Goal: Information Seeking & Learning: Find specific fact

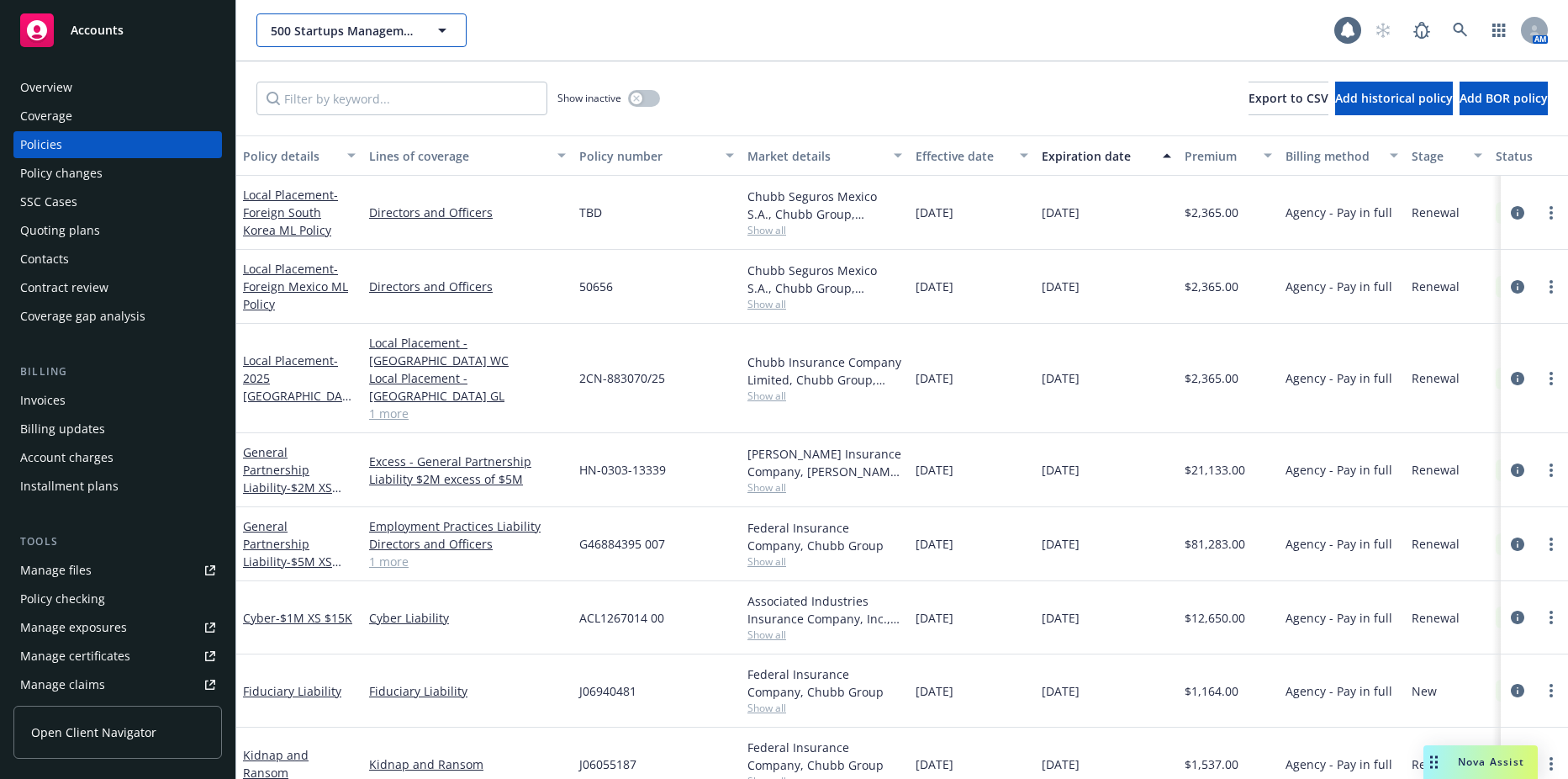
click at [446, 35] on icon "button" at bounding box center [442, 30] width 20 height 20
type input "c"
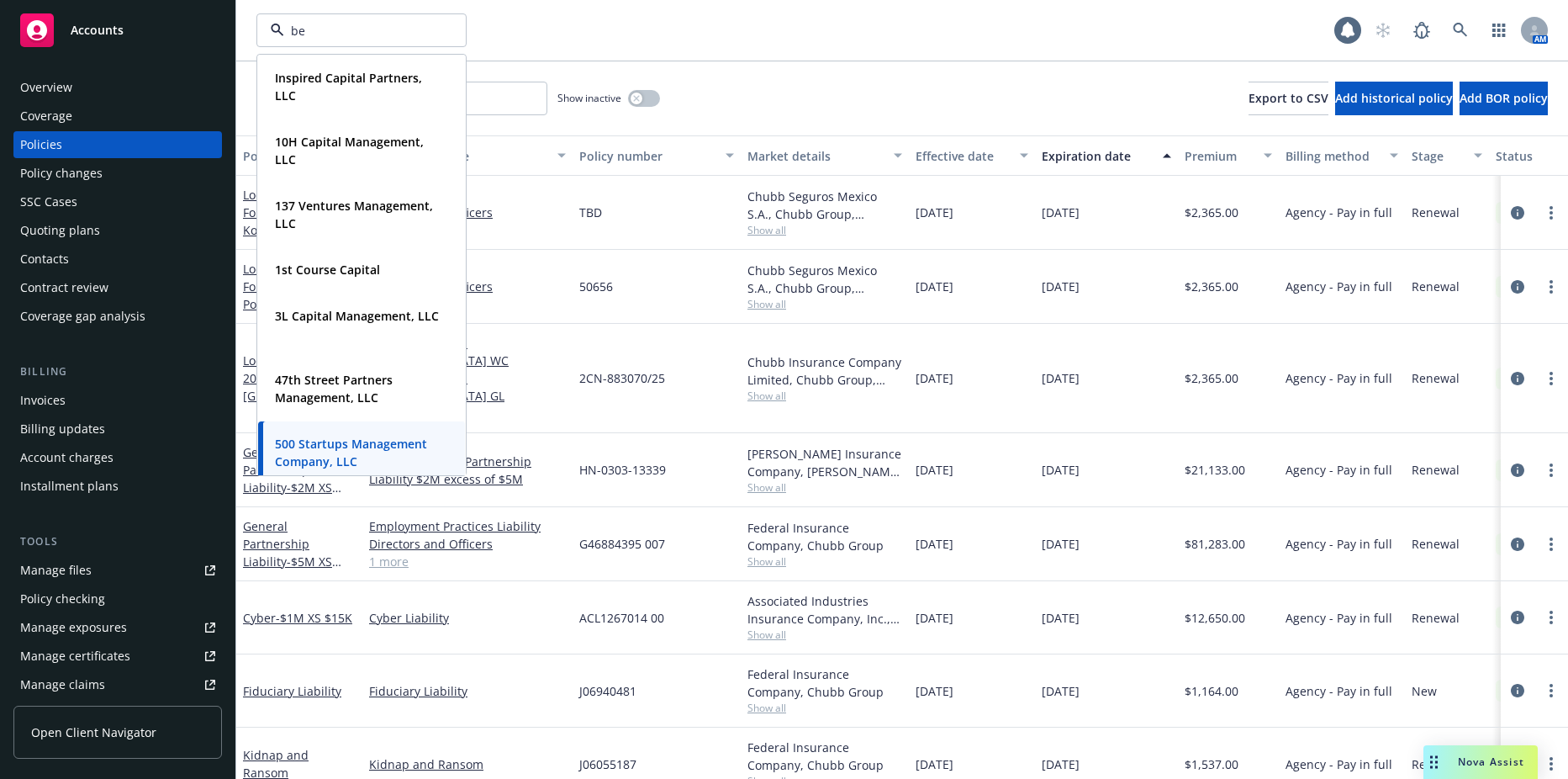
type input "[PERSON_NAME]"
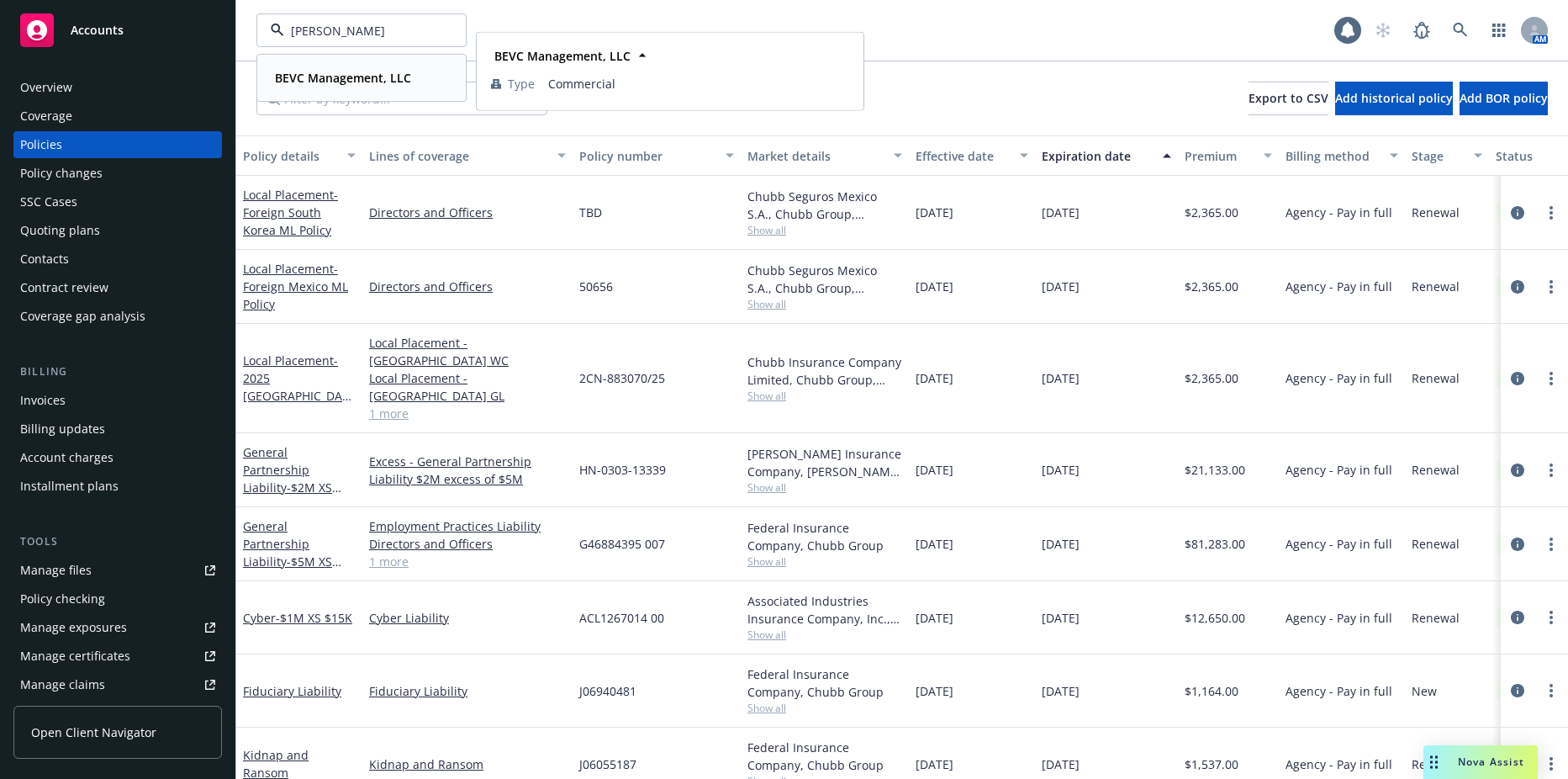
click at [358, 83] on strong "BEVC Management, LLC" at bounding box center [343, 77] width 136 height 16
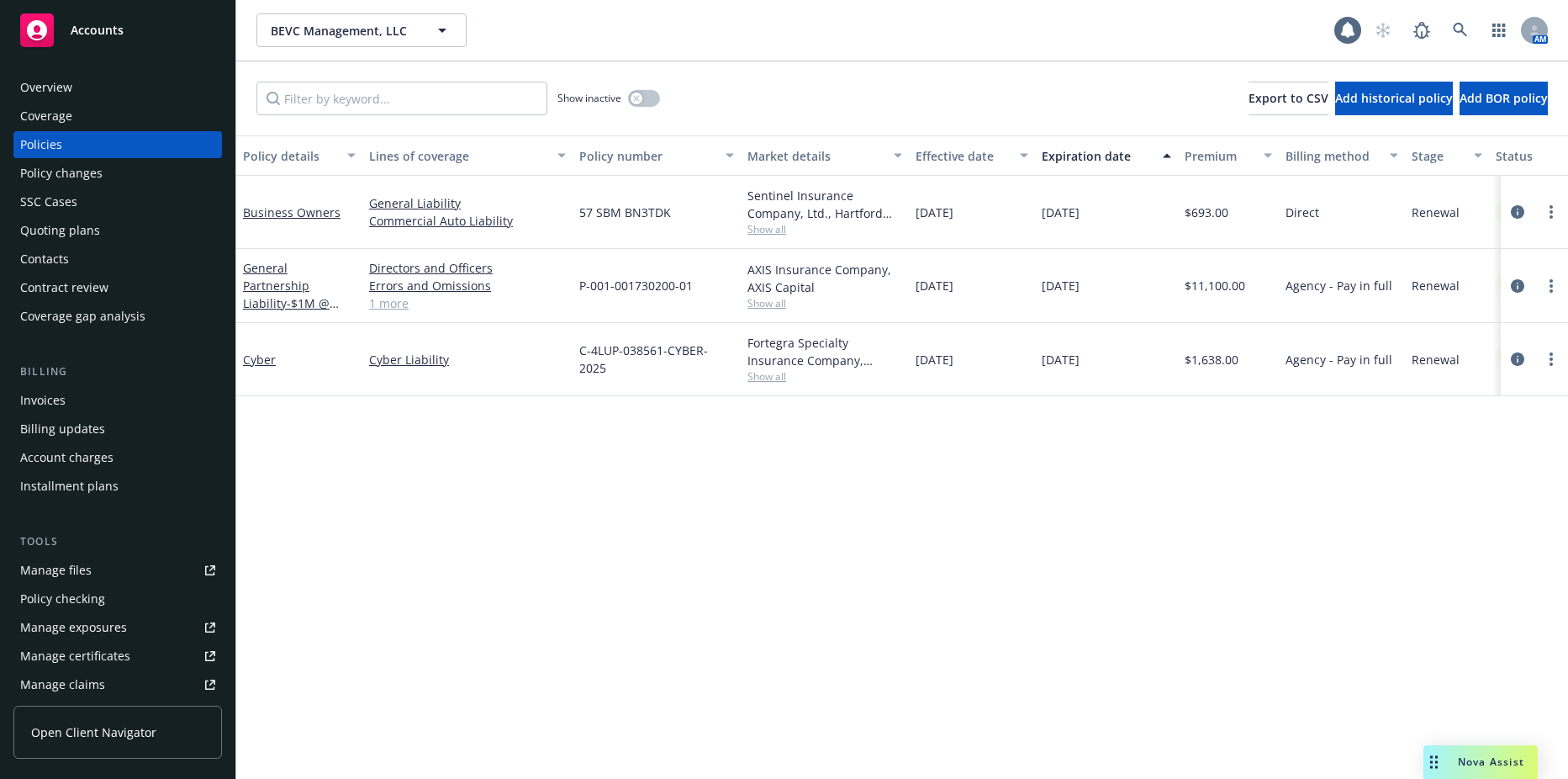
click at [57, 402] on div "Invoices" at bounding box center [43, 400] width 46 height 27
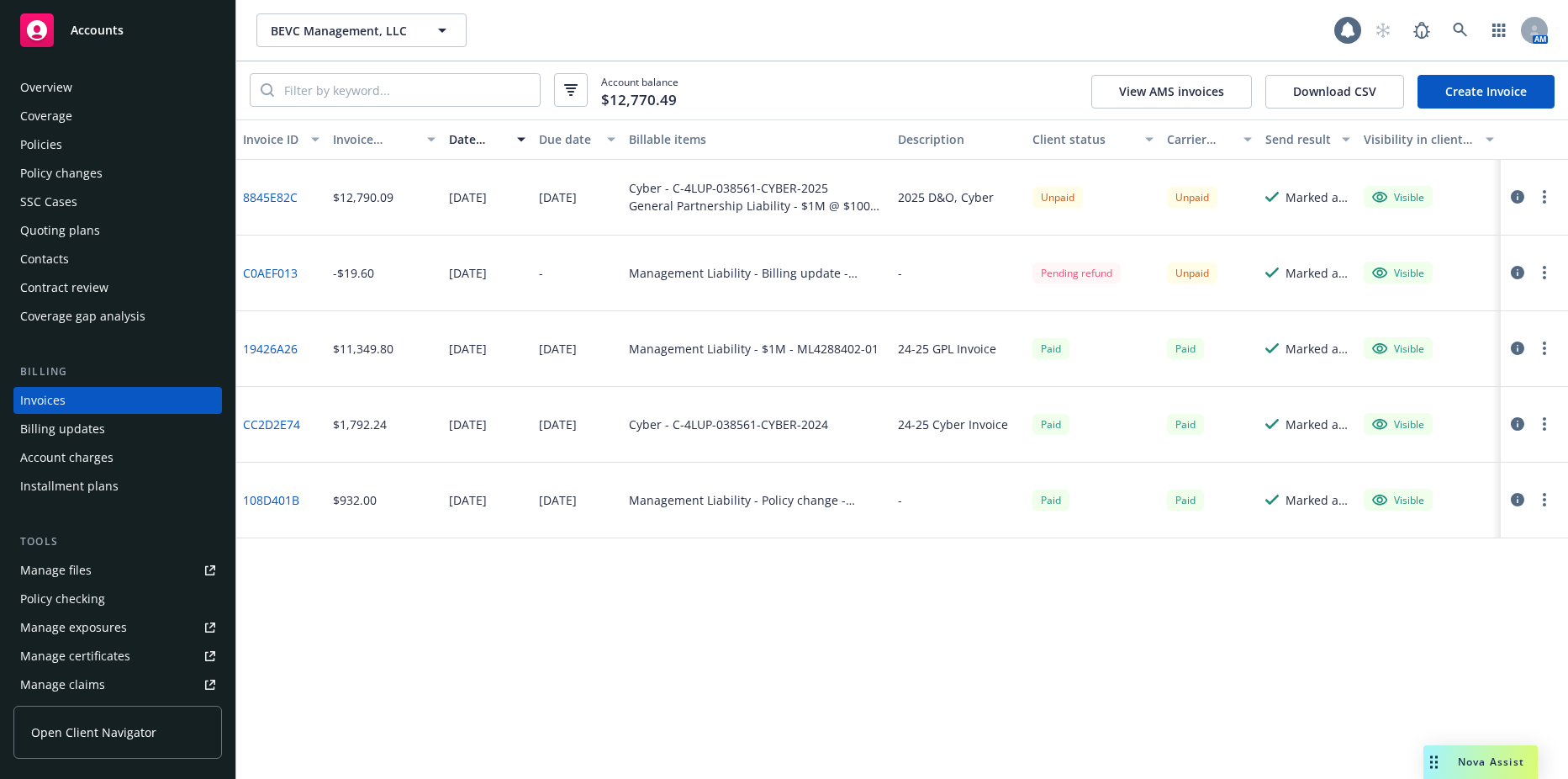
click at [1063, 196] on div "Unpaid" at bounding box center [1057, 197] width 50 height 21
click at [73, 204] on div "SSC Cases" at bounding box center [48, 201] width 58 height 27
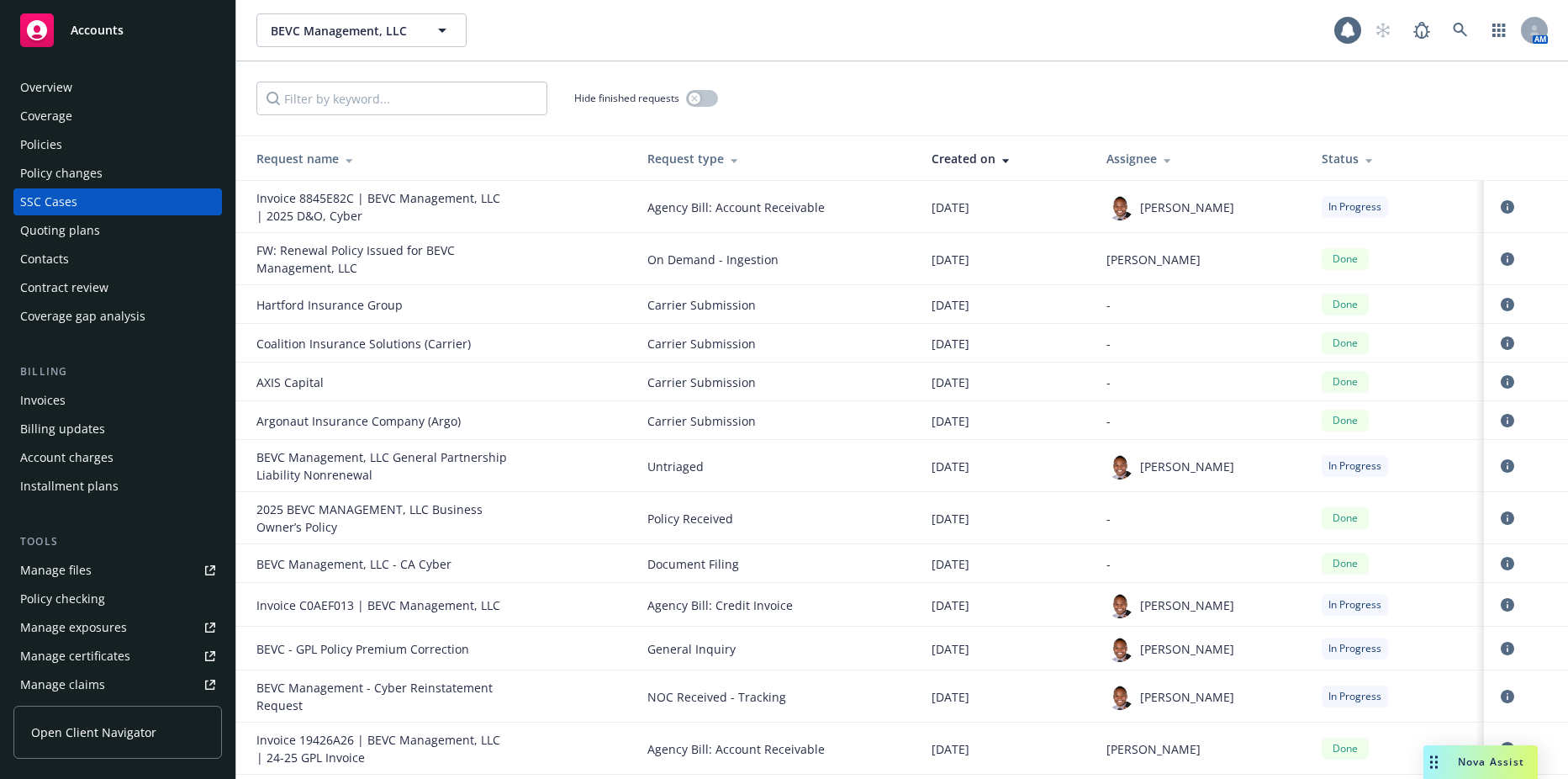
click at [774, 167] on th "Request type" at bounding box center [776, 158] width 284 height 45
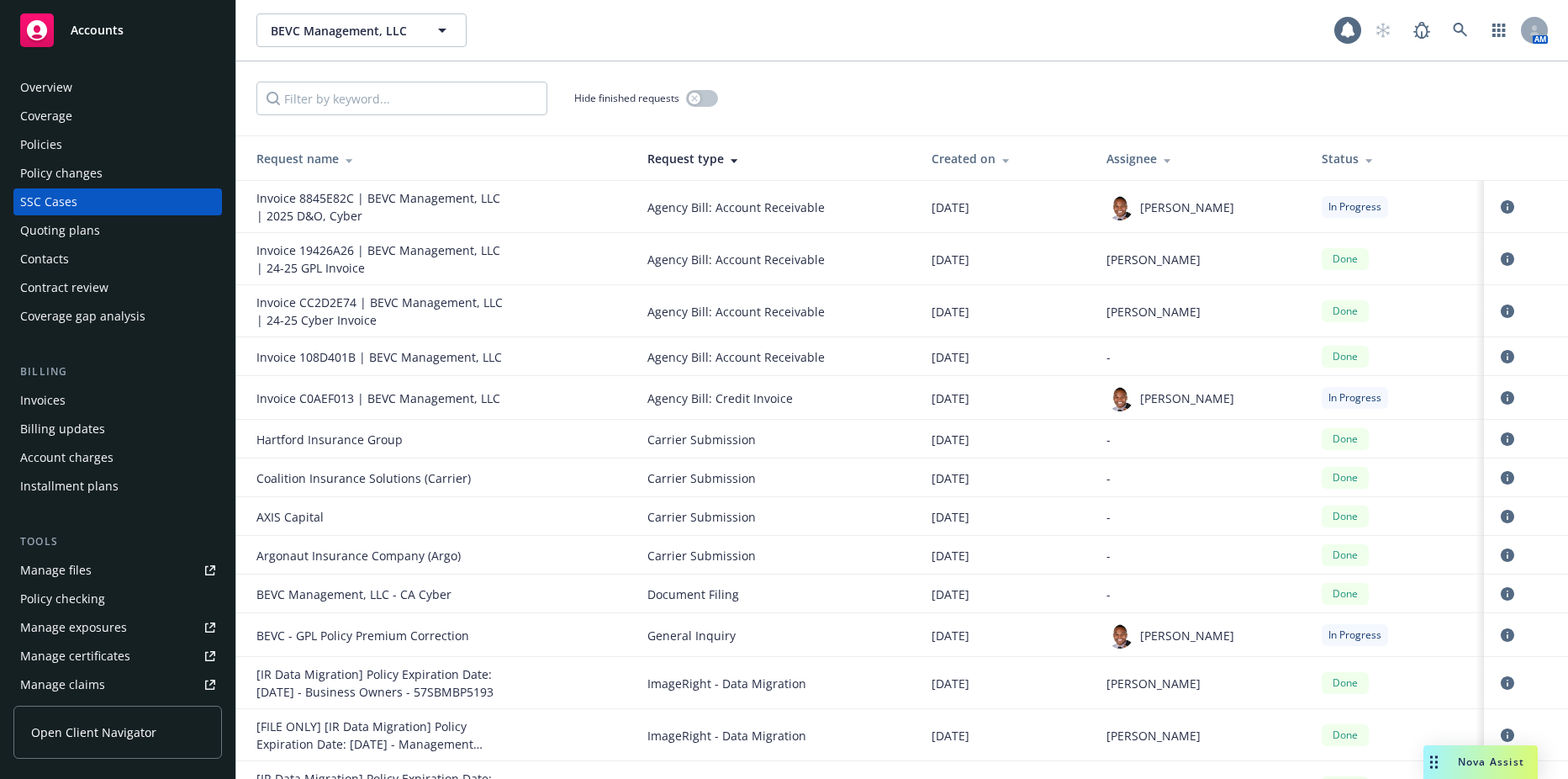
click at [705, 170] on th "Request type" at bounding box center [776, 158] width 284 height 45
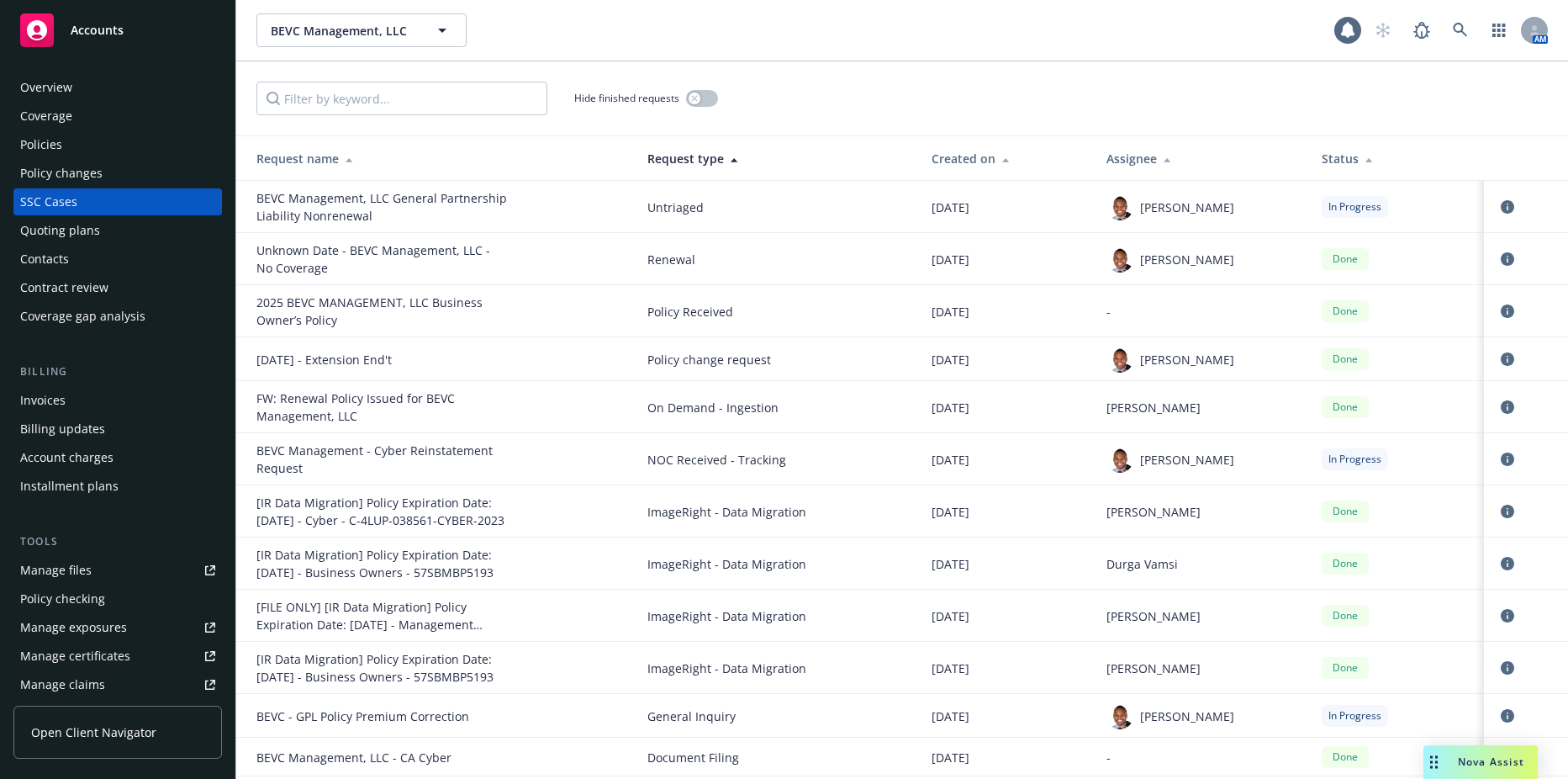
click at [705, 170] on th "Request type" at bounding box center [776, 158] width 284 height 45
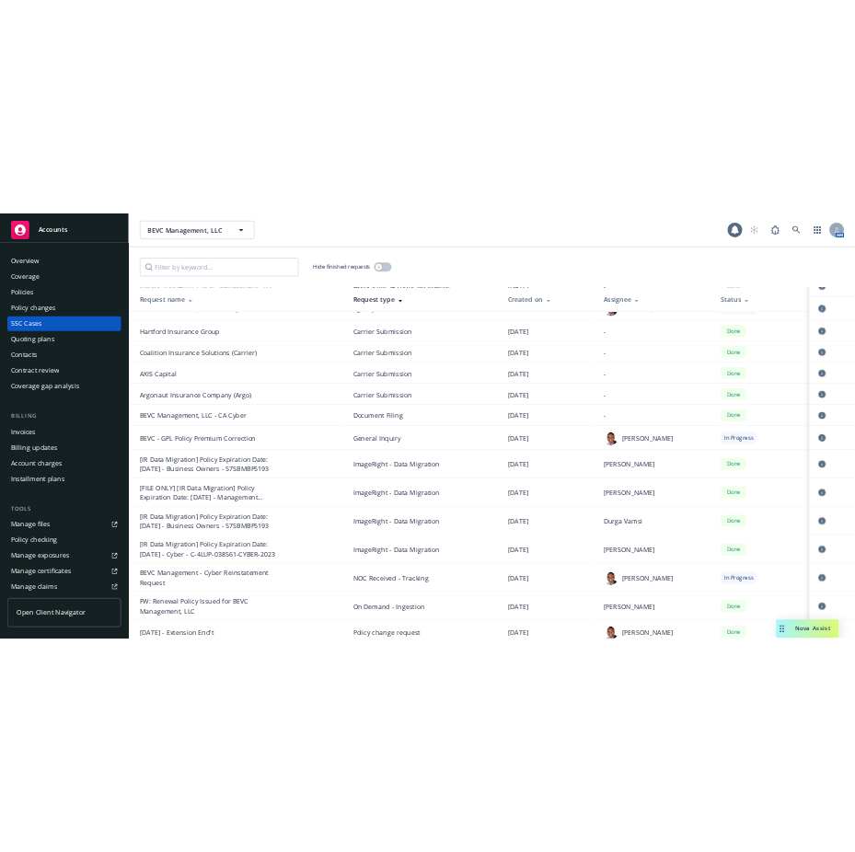
scroll to position [336, 0]
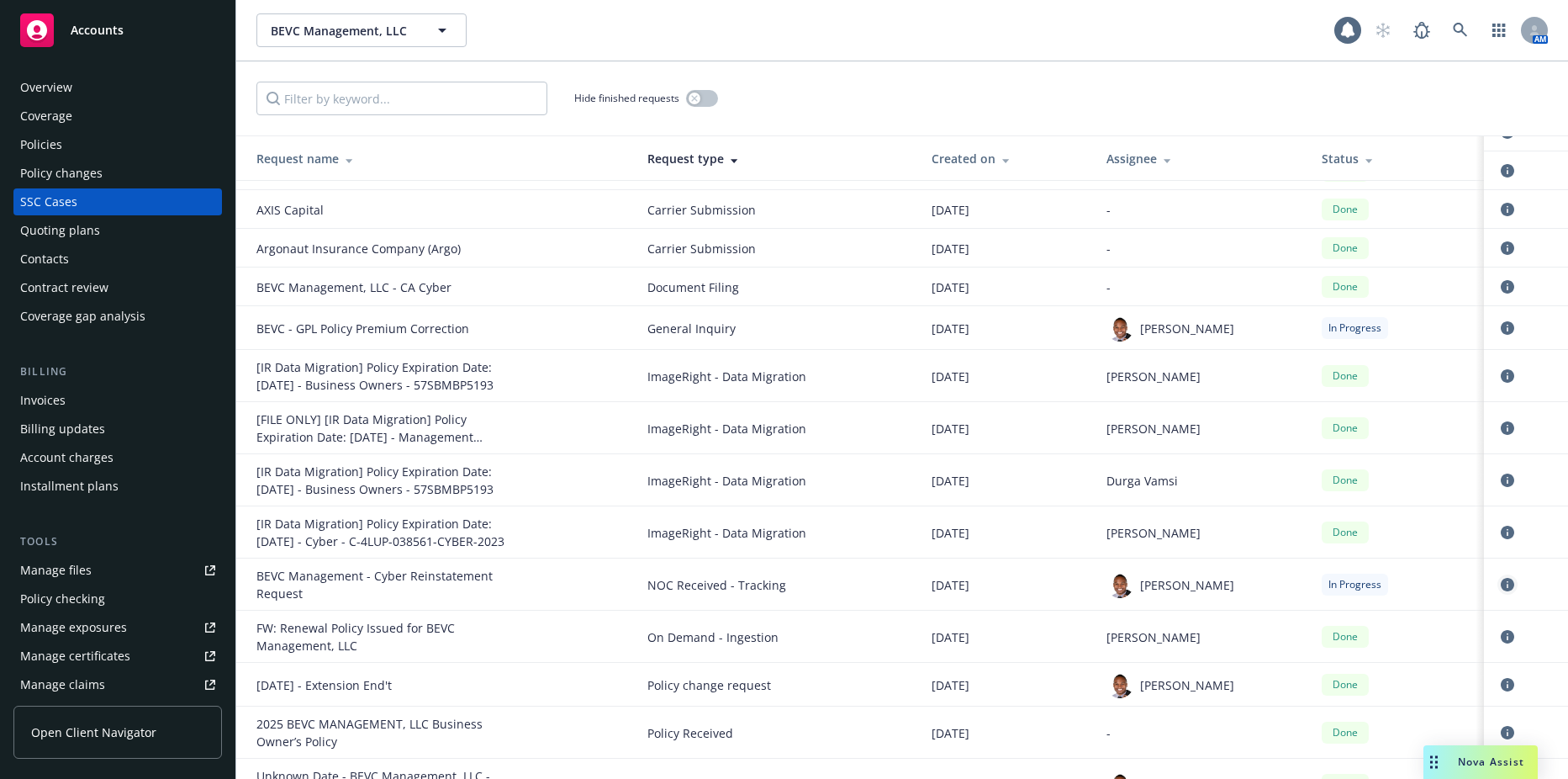
click at [1501, 582] on icon "circleInformation" at bounding box center [1508, 584] width 14 height 14
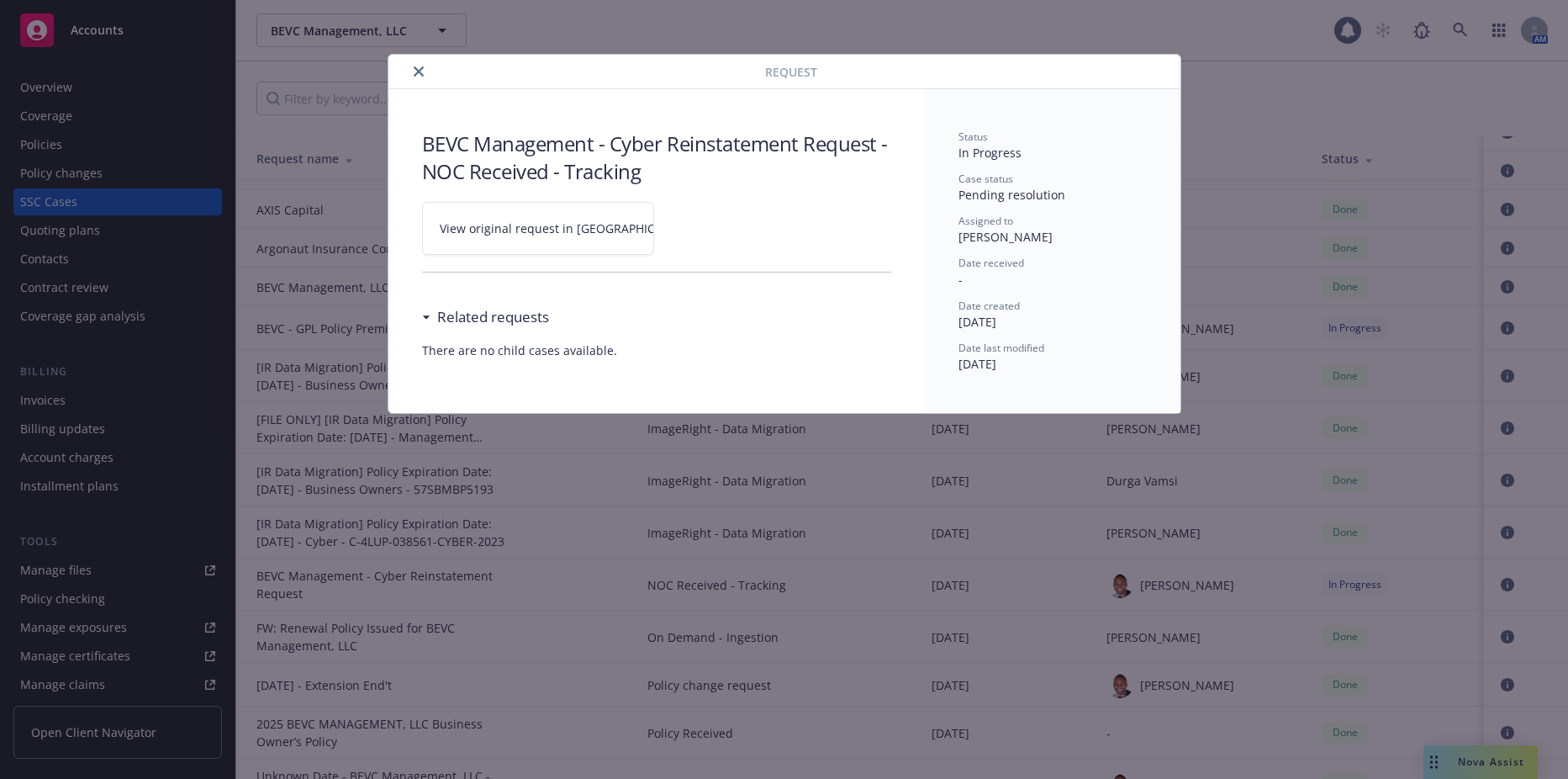
click at [536, 206] on link "View original request in [GEOGRAPHIC_DATA]" at bounding box center [538, 229] width 232 height 53
click at [416, 69] on icon "close" at bounding box center [418, 71] width 10 height 10
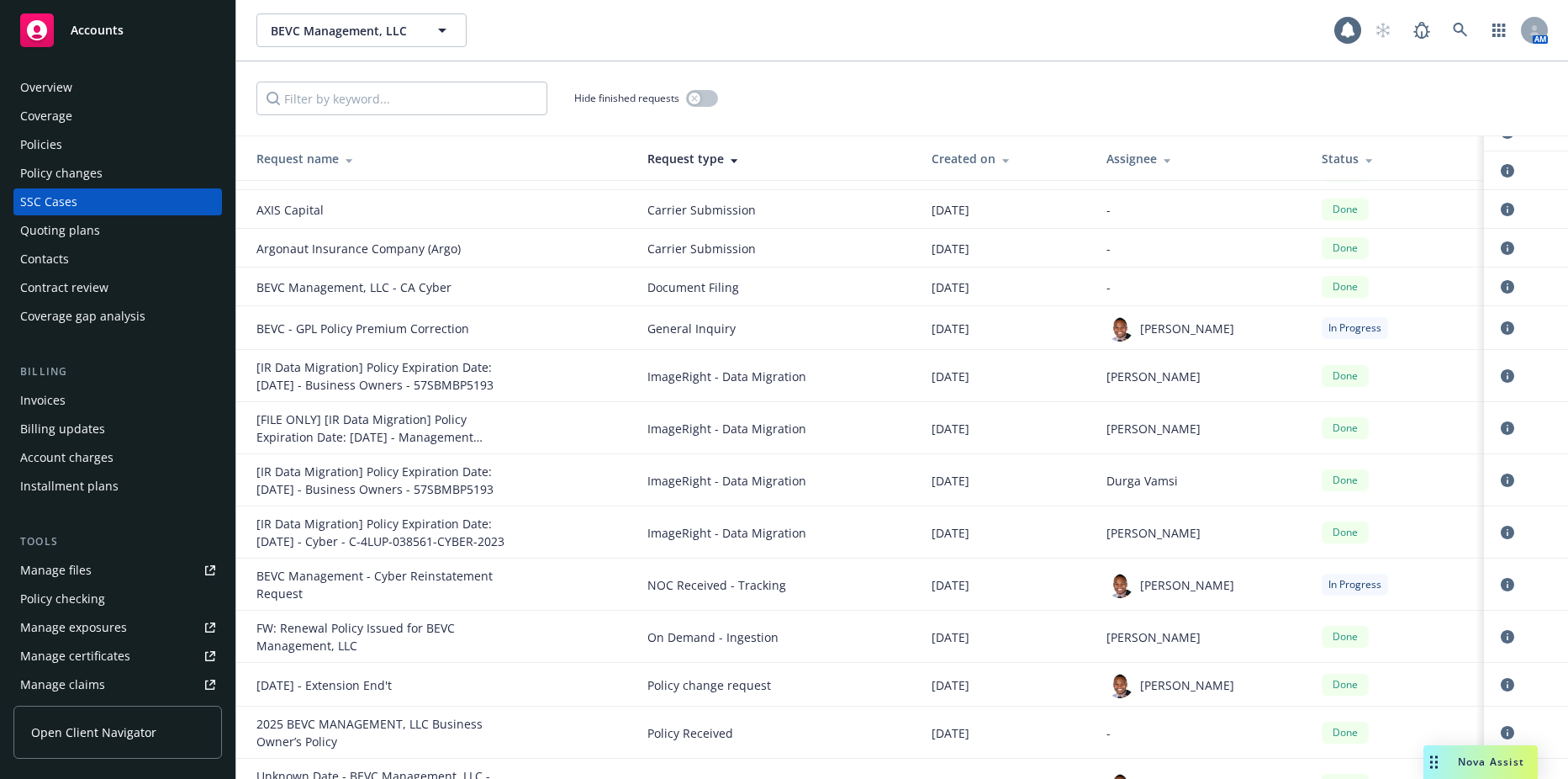
click at [113, 132] on div "Policies" at bounding box center [118, 144] width 196 height 27
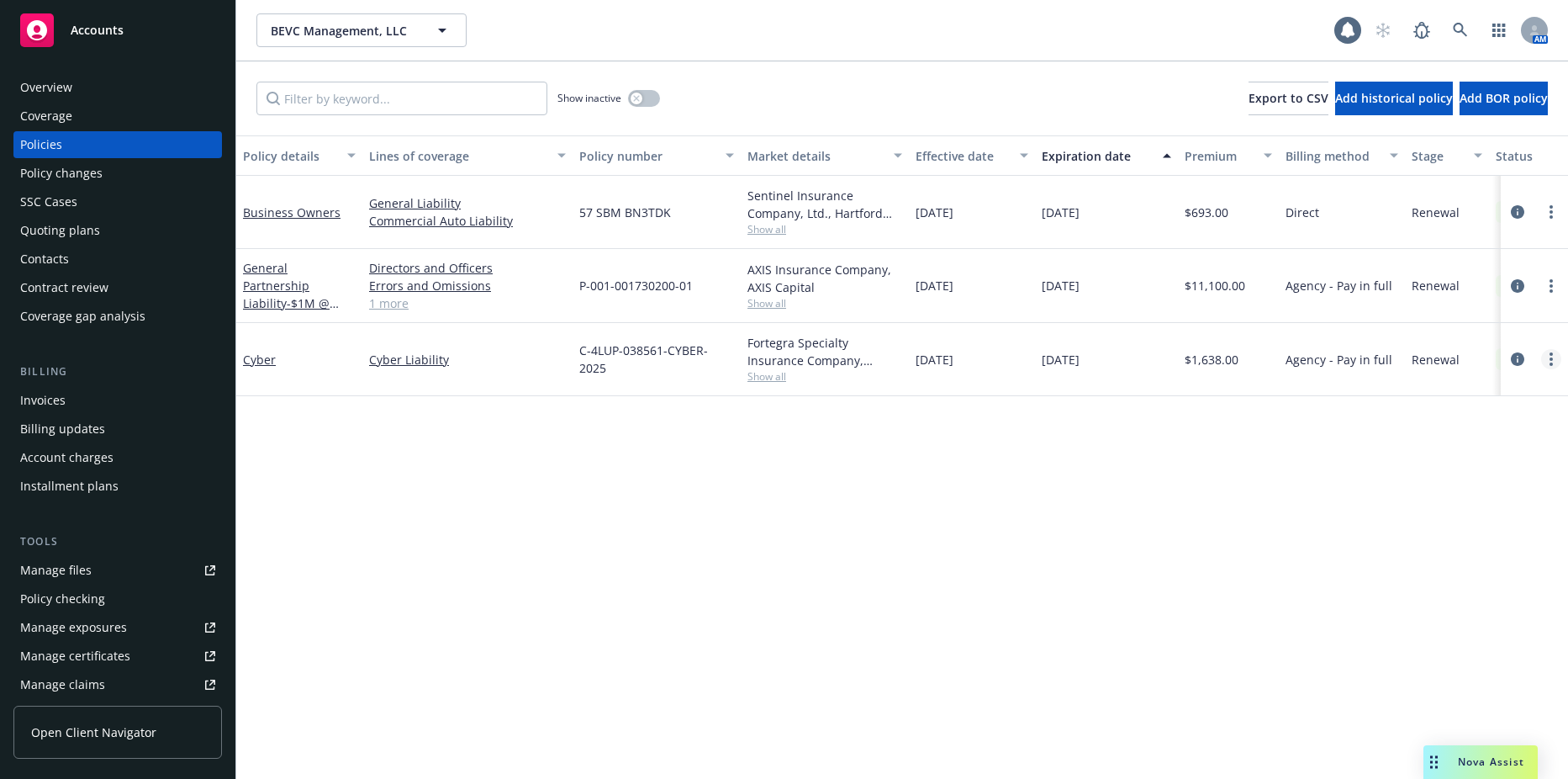
click at [1550, 365] on icon "more" at bounding box center [1552, 359] width 4 height 14
click at [1447, 596] on link "Copy logging email" at bounding box center [1462, 595] width 197 height 34
click at [355, 27] on span "BEVC Management, LLC" at bounding box center [343, 30] width 145 height 17
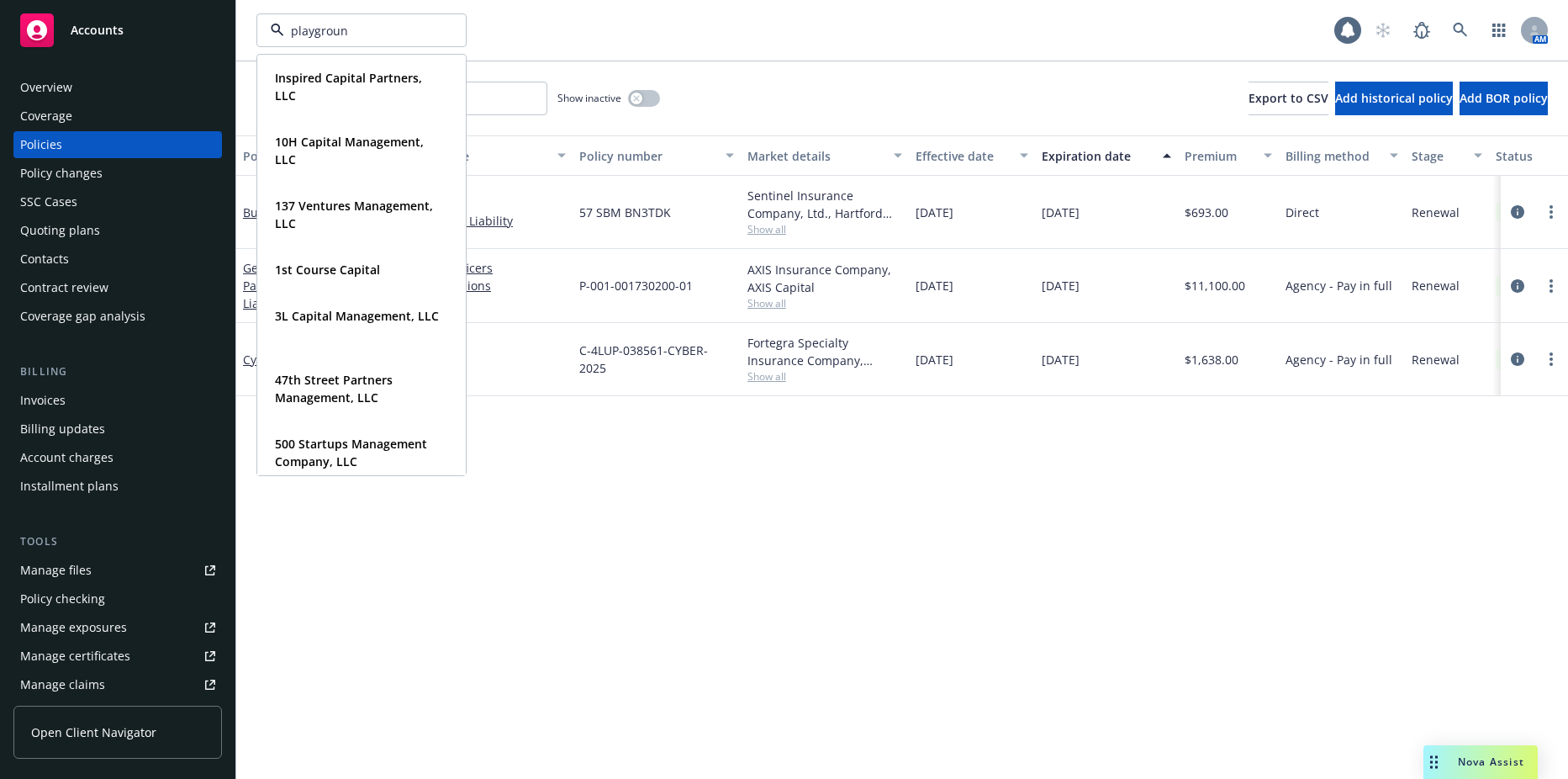
type input "playground"
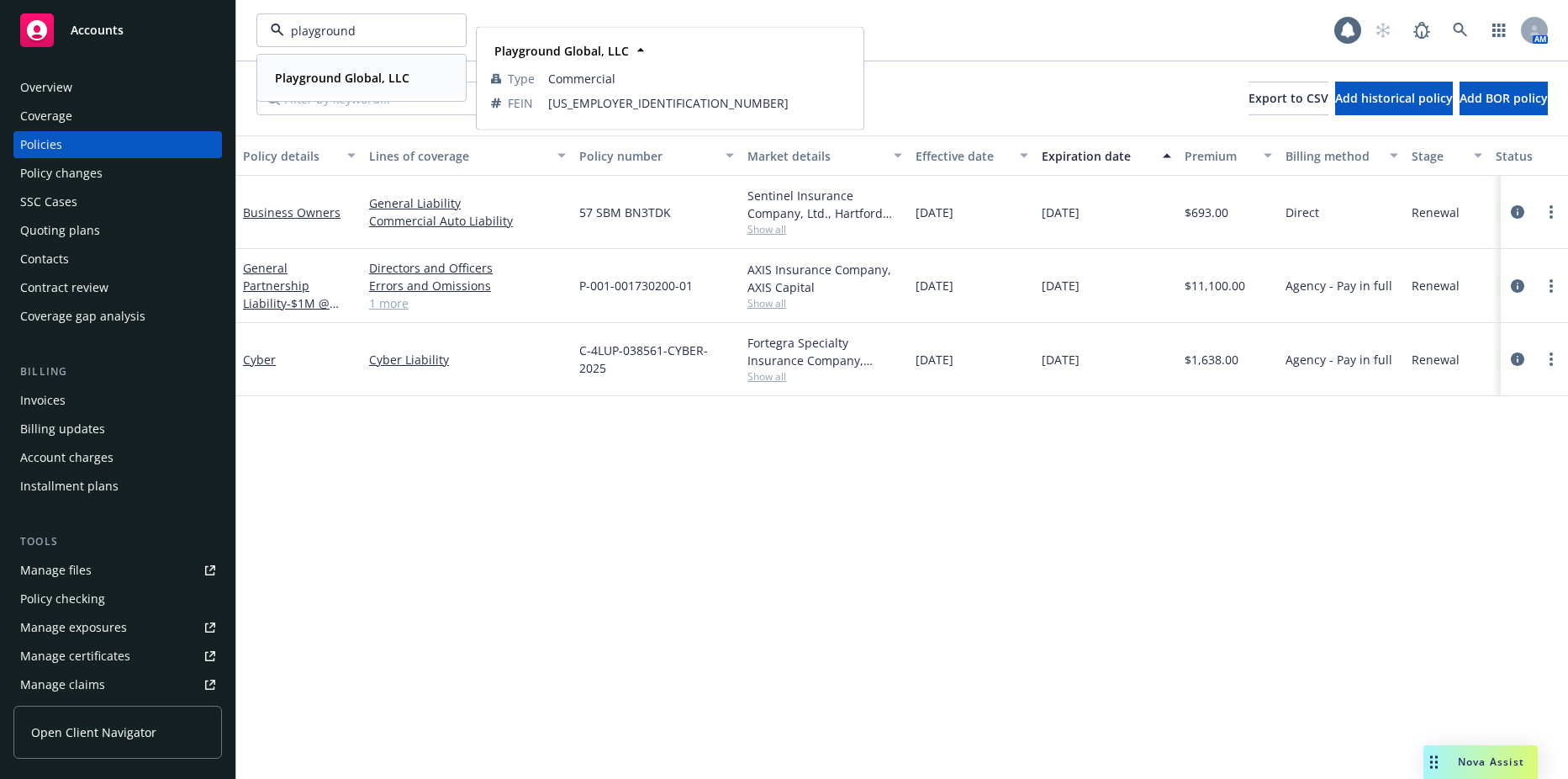
click at [375, 80] on strong "Playground Global, LLC" at bounding box center [342, 77] width 134 height 16
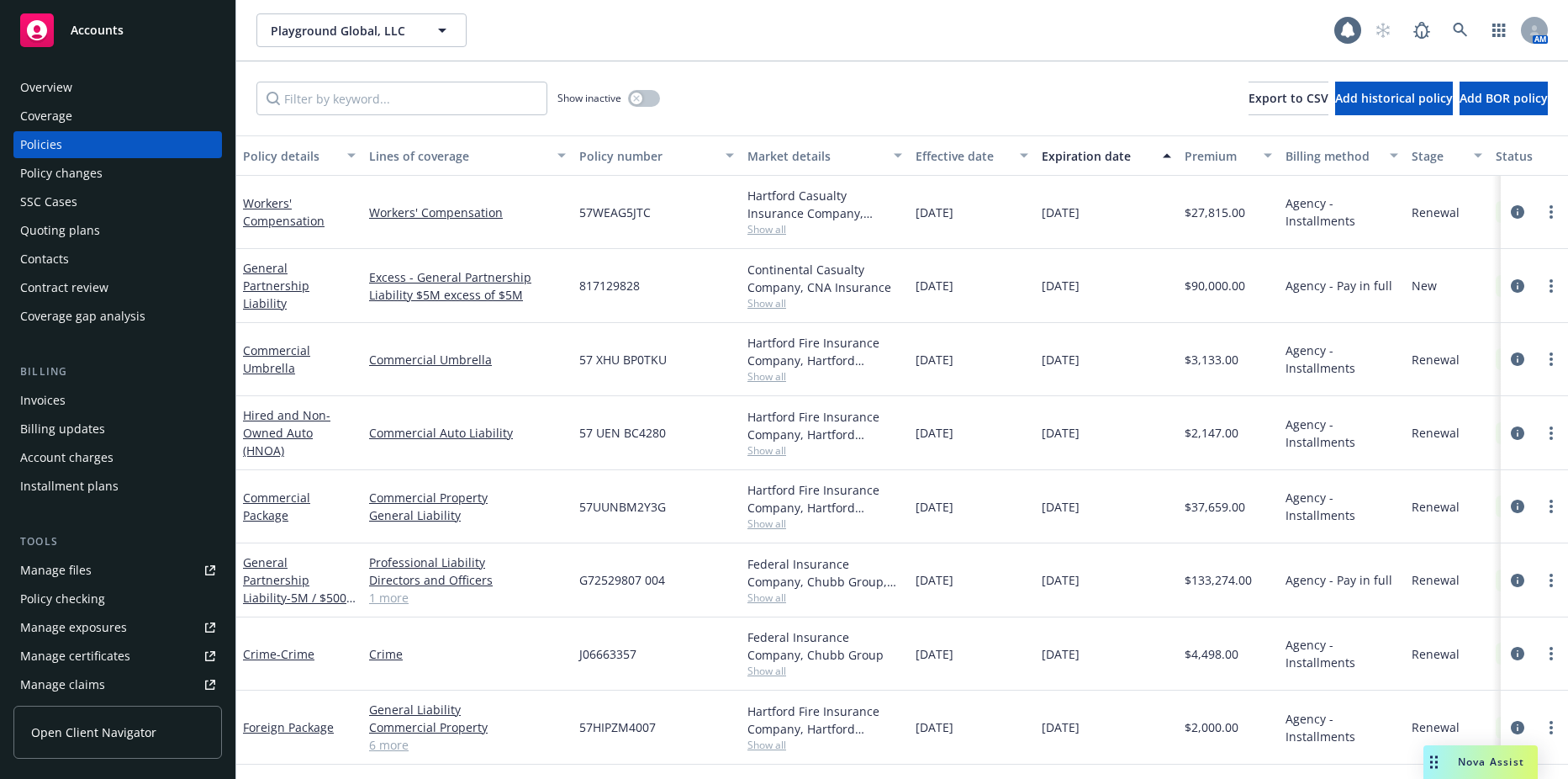
click at [323, 159] on div "Policy details" at bounding box center [290, 155] width 94 height 17
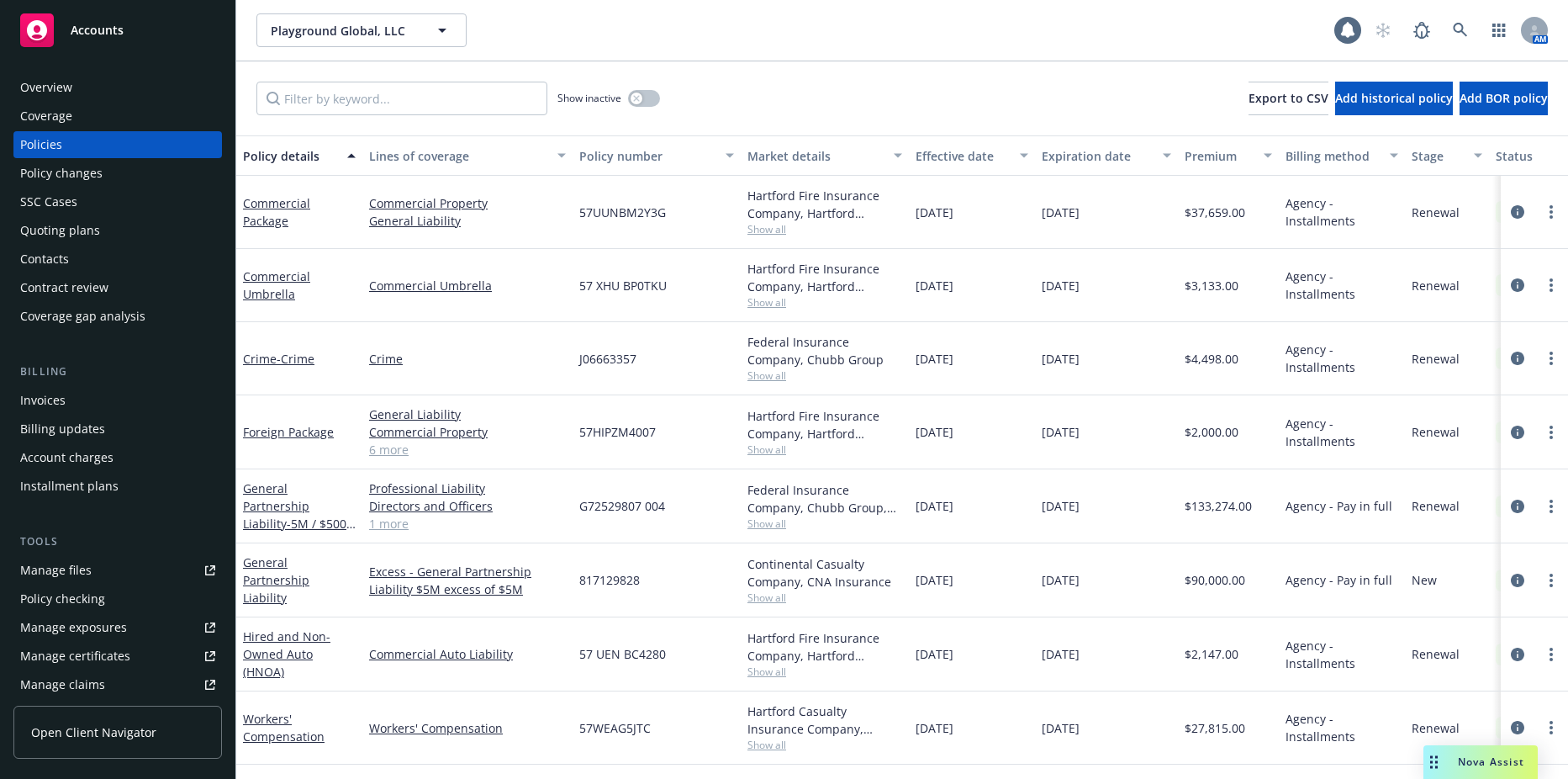
click at [338, 145] on button "Policy details" at bounding box center [300, 155] width 126 height 40
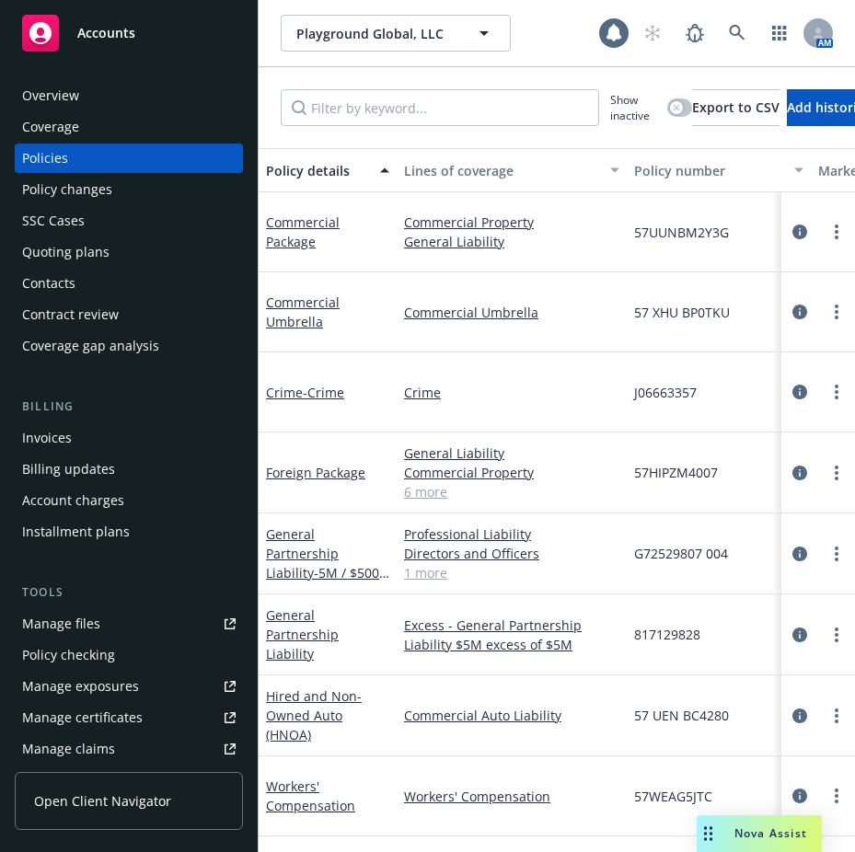
click at [682, 383] on span "J06663357" at bounding box center [665, 392] width 63 height 19
copy span "J06663357"
click at [675, 463] on span "57HIPZM4007" at bounding box center [676, 472] width 84 height 19
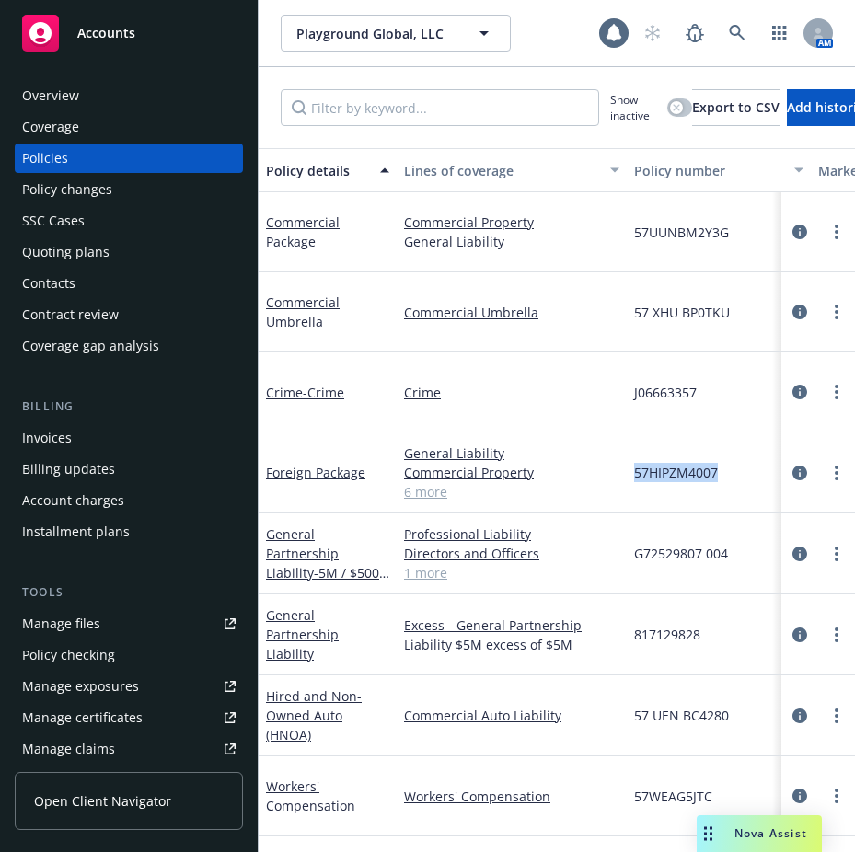
copy span "57HIPZM4007"
drag, startPoint x: 630, startPoint y: 537, endPoint x: 730, endPoint y: 538, distance: 99.4
click at [730, 538] on div "G72529807 004" at bounding box center [719, 554] width 184 height 81
copy span "G72529807 004"
click at [677, 625] on span "817129828" at bounding box center [667, 634] width 66 height 19
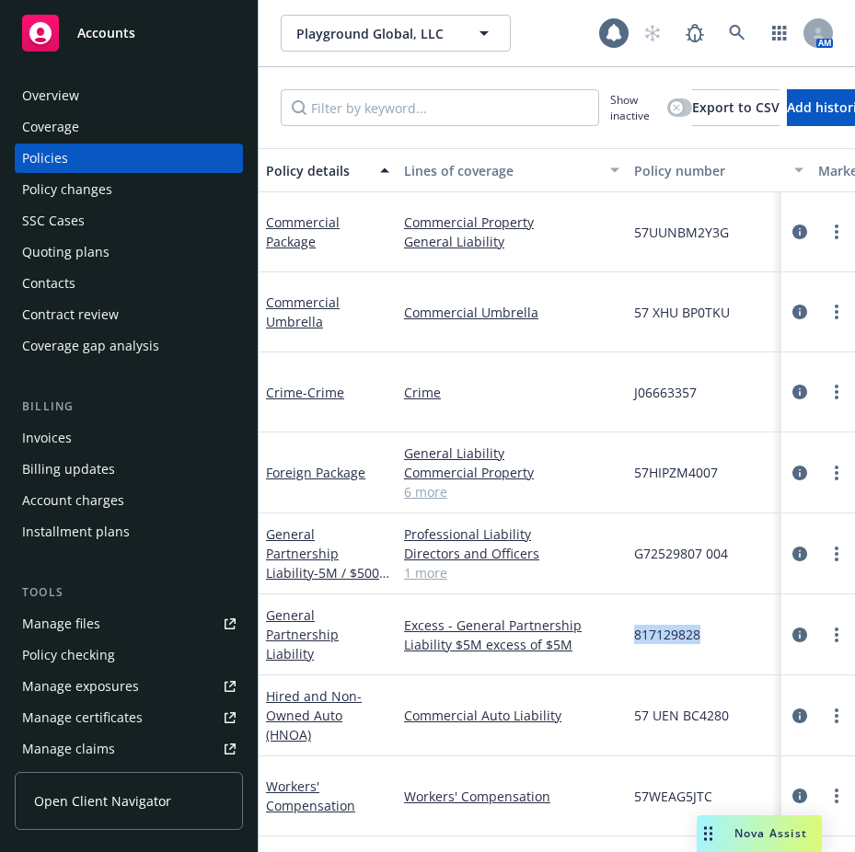
click at [677, 625] on span "817129828" at bounding box center [667, 634] width 66 height 19
copy span "817129828"
click at [325, 384] on span "- Crime" at bounding box center [323, 392] width 41 height 17
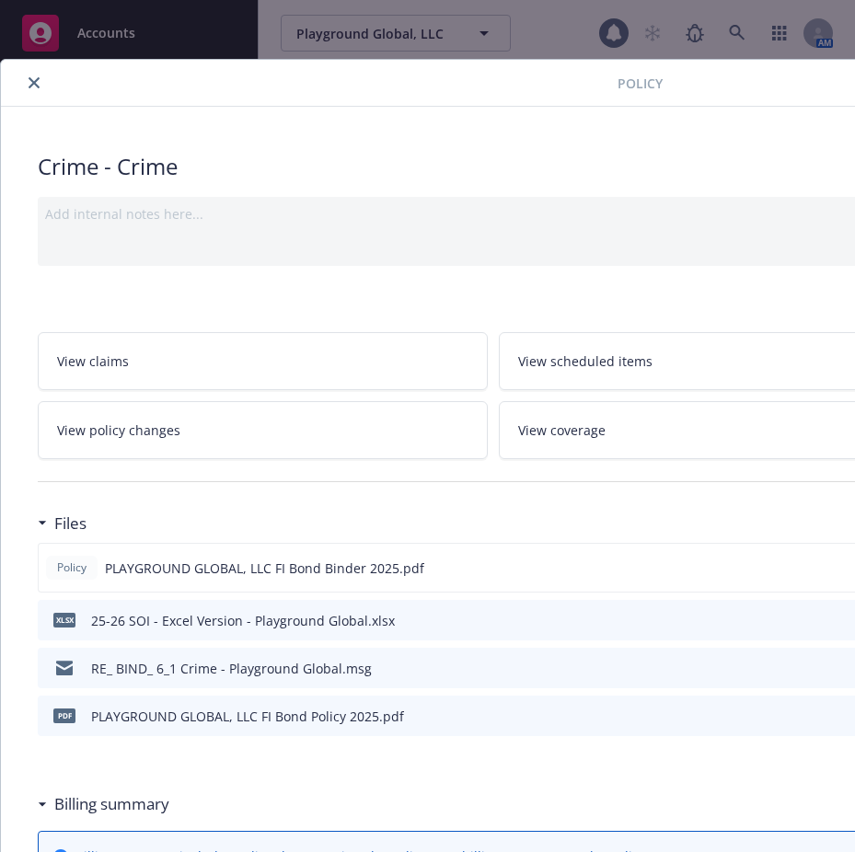
click at [554, 410] on link "View coverage" at bounding box center [724, 430] width 450 height 58
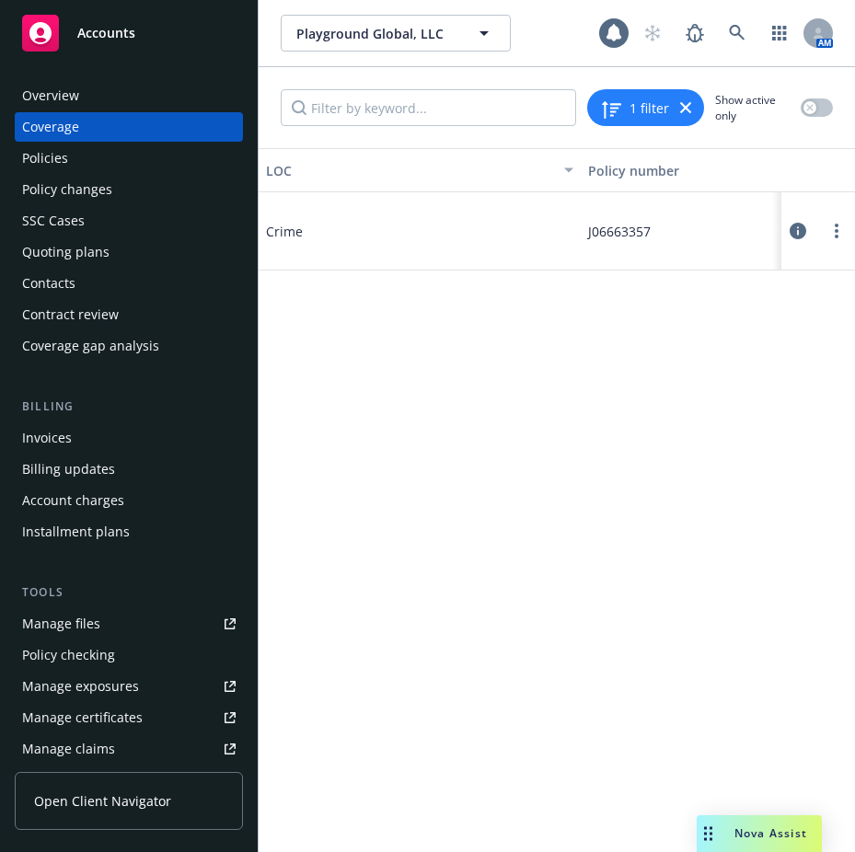
click at [786, 244] on div at bounding box center [818, 231] width 74 height 78
click at [793, 232] on icon at bounding box center [798, 231] width 17 height 17
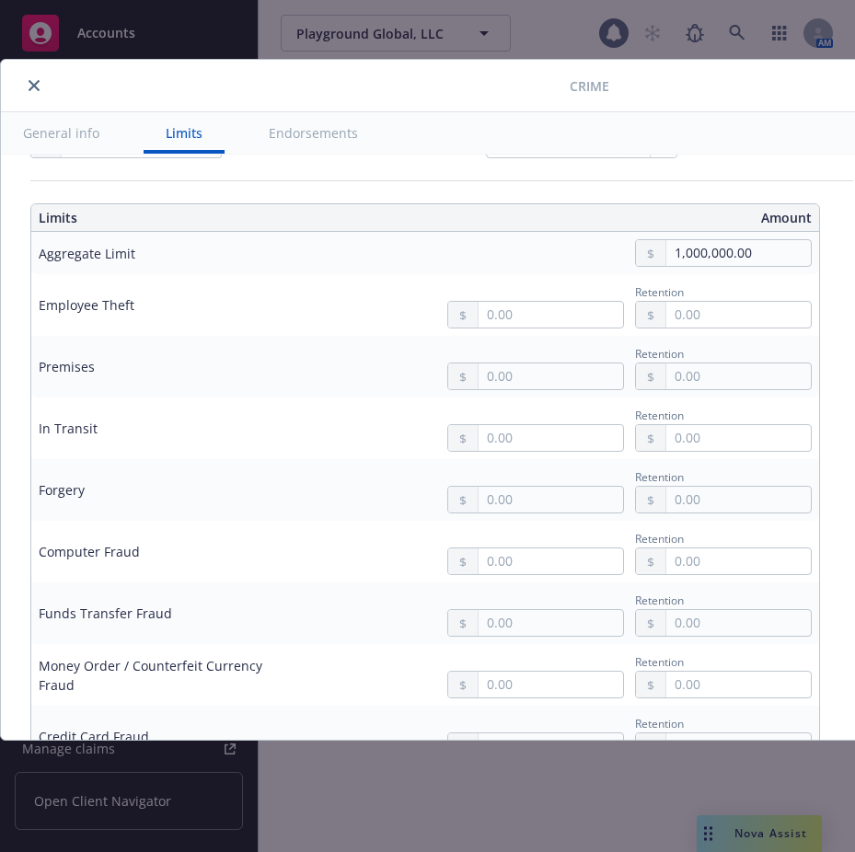
scroll to position [644, 0]
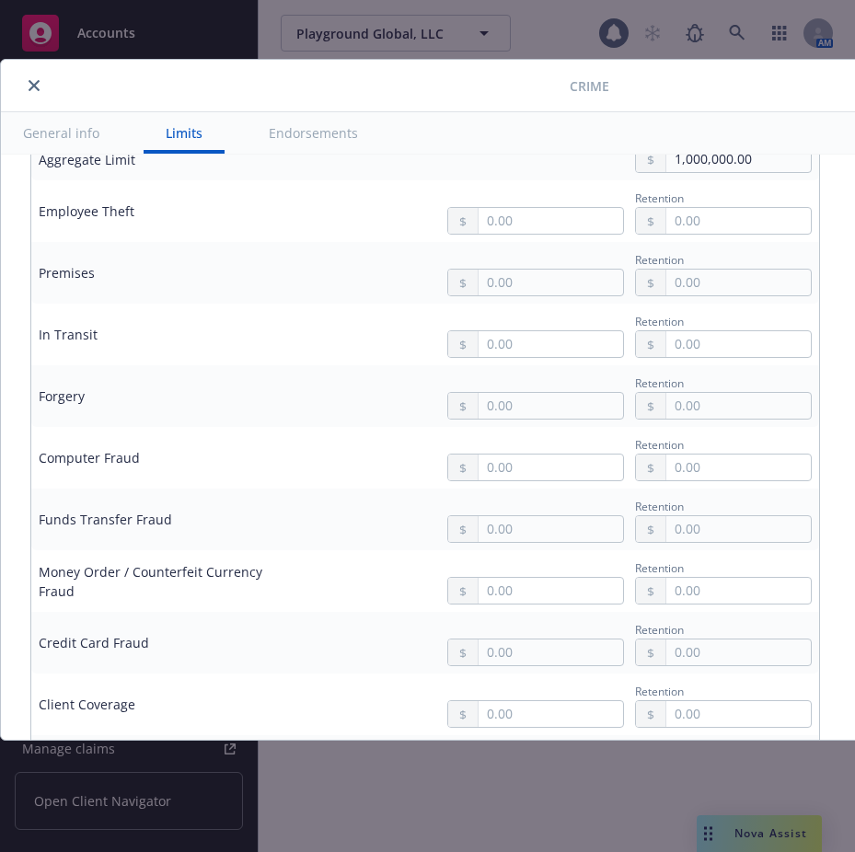
click at [32, 88] on icon "close" at bounding box center [34, 85] width 11 height 11
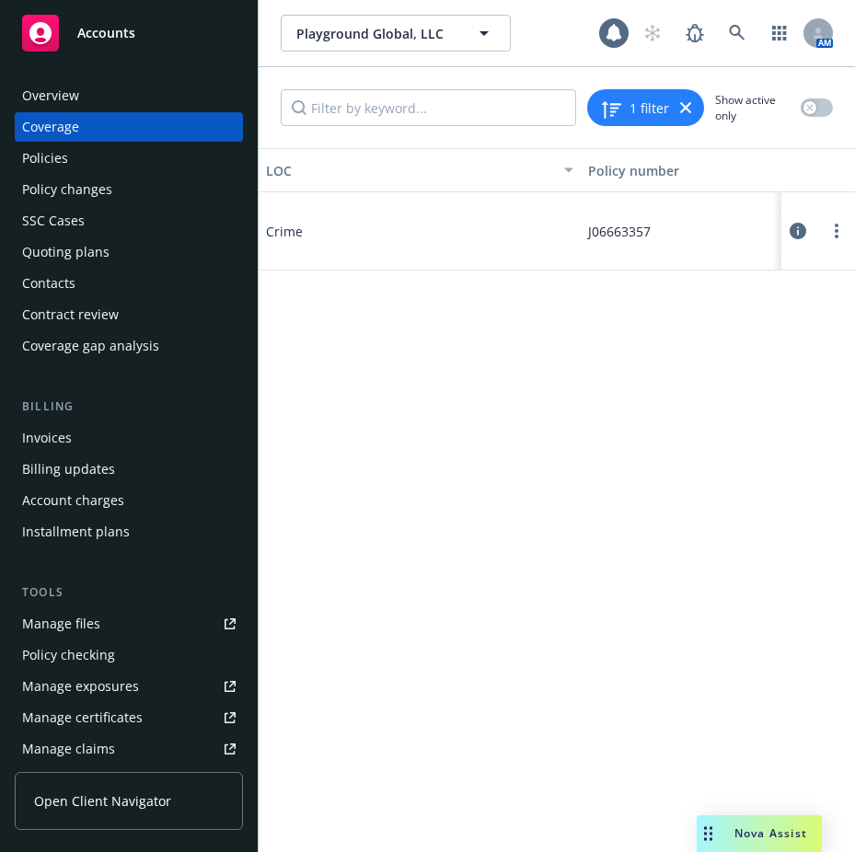
click at [148, 118] on div "Coverage" at bounding box center [129, 126] width 214 height 29
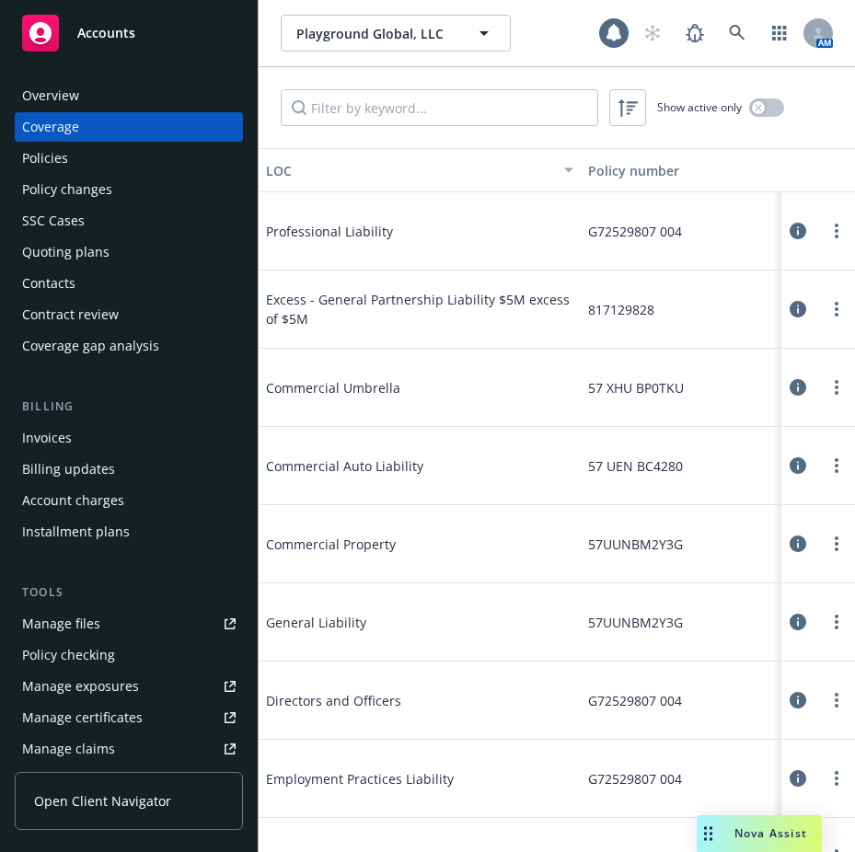
click at [47, 163] on div "Policies" at bounding box center [45, 158] width 46 height 29
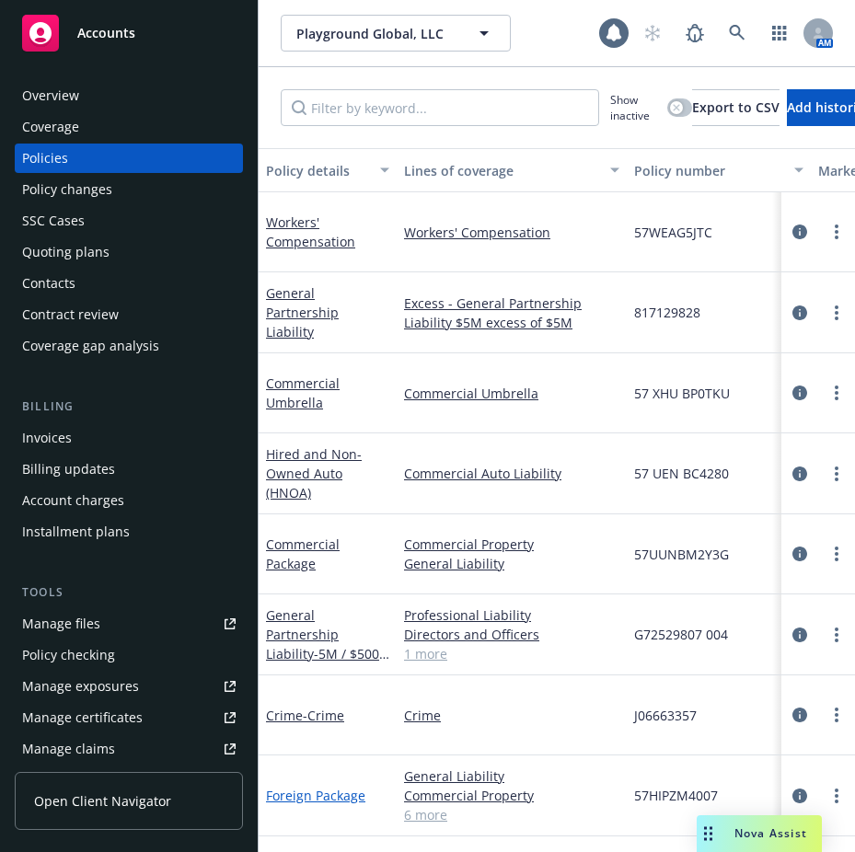
click at [354, 799] on link "Foreign Package" at bounding box center [315, 795] width 99 height 17
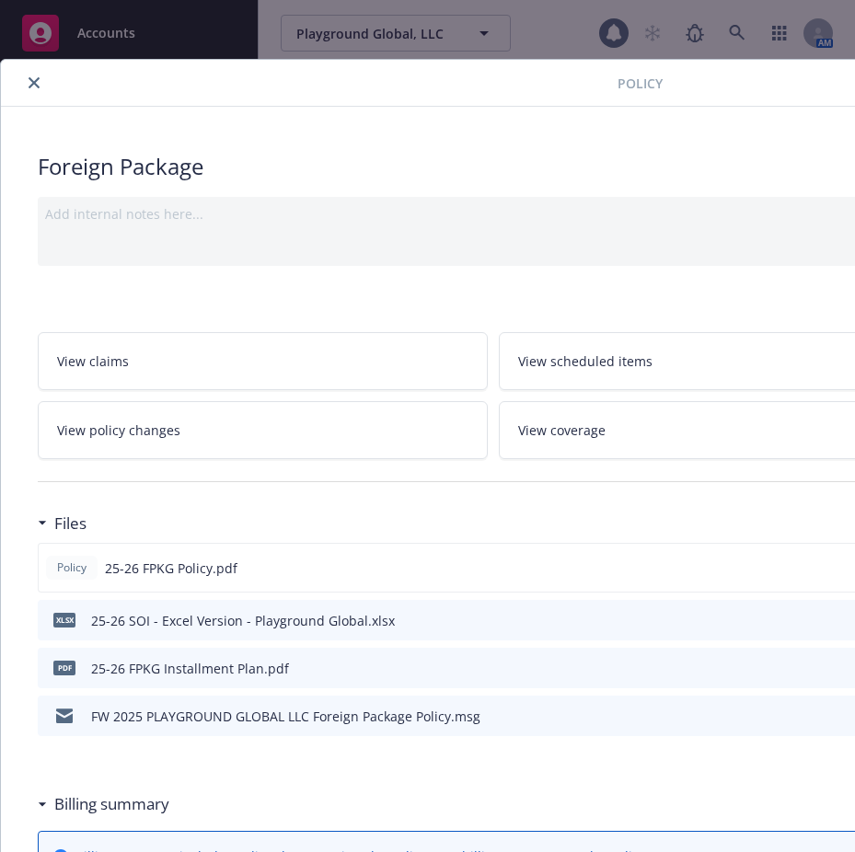
click at [686, 434] on link "View coverage" at bounding box center [724, 430] width 450 height 58
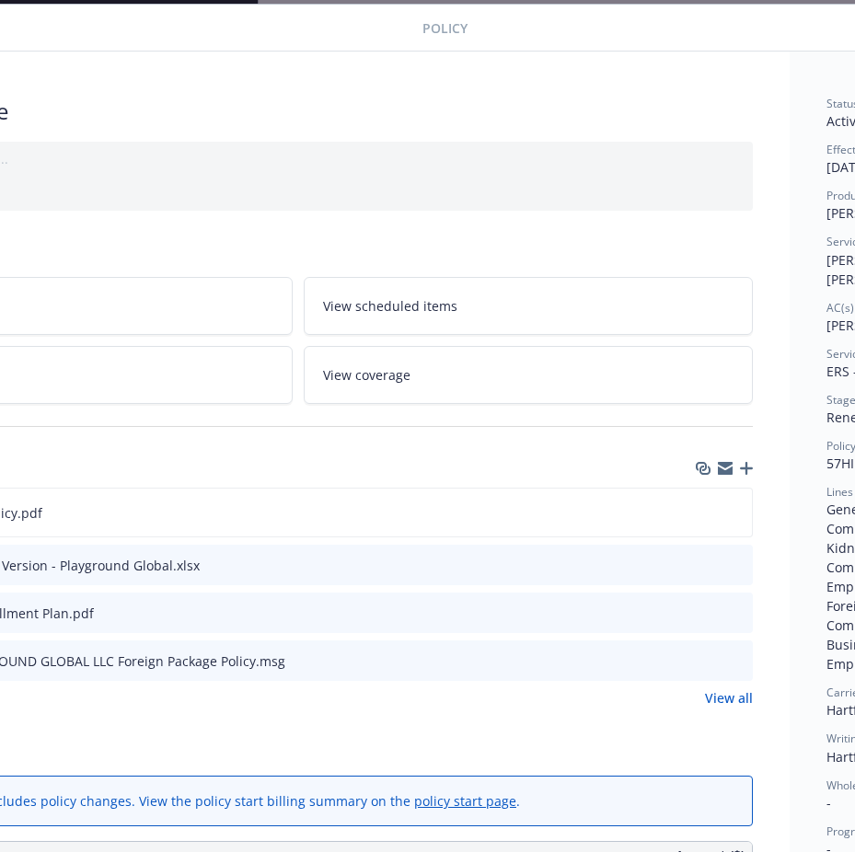
scroll to position [55, 275]
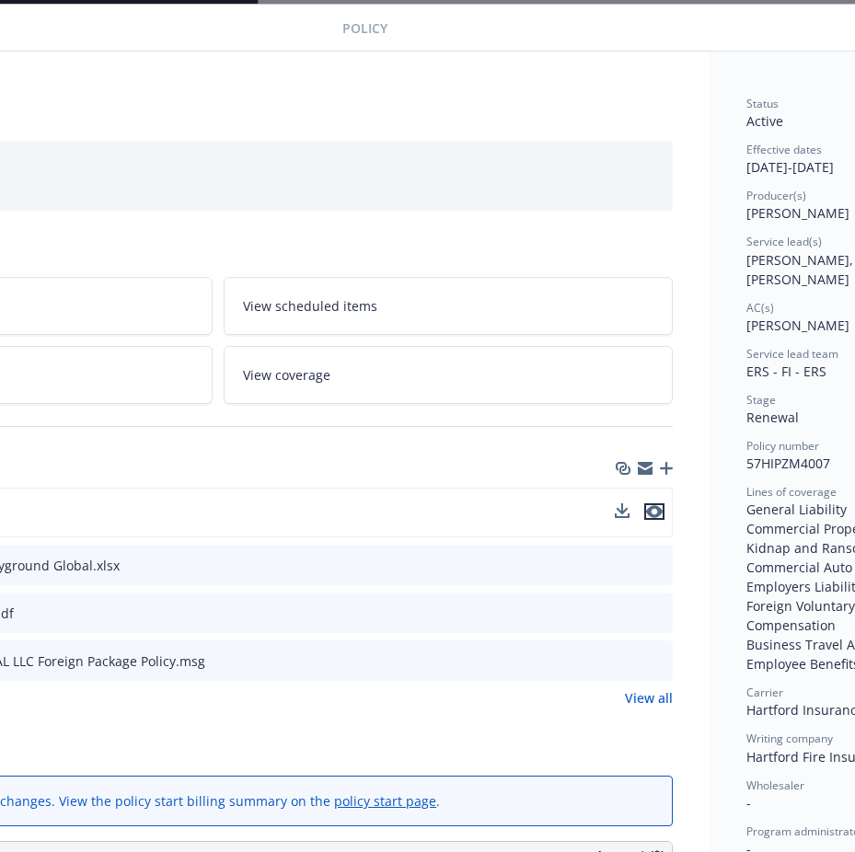
click at [652, 512] on icon "preview file" at bounding box center [654, 511] width 17 height 13
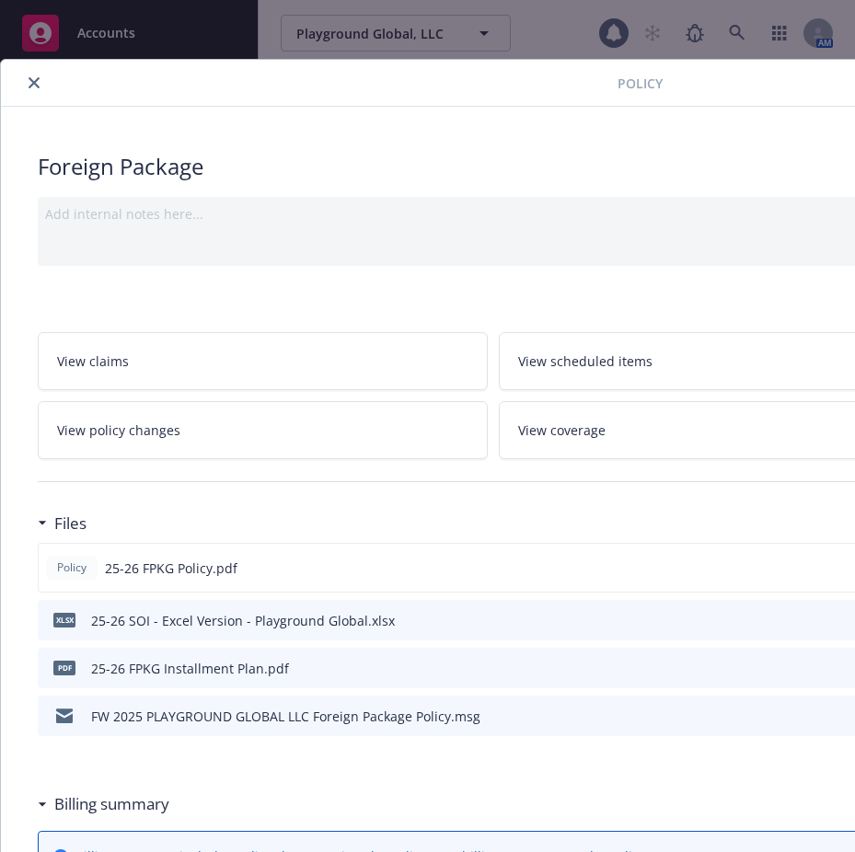
click at [29, 92] on button "close" at bounding box center [34, 83] width 22 height 22
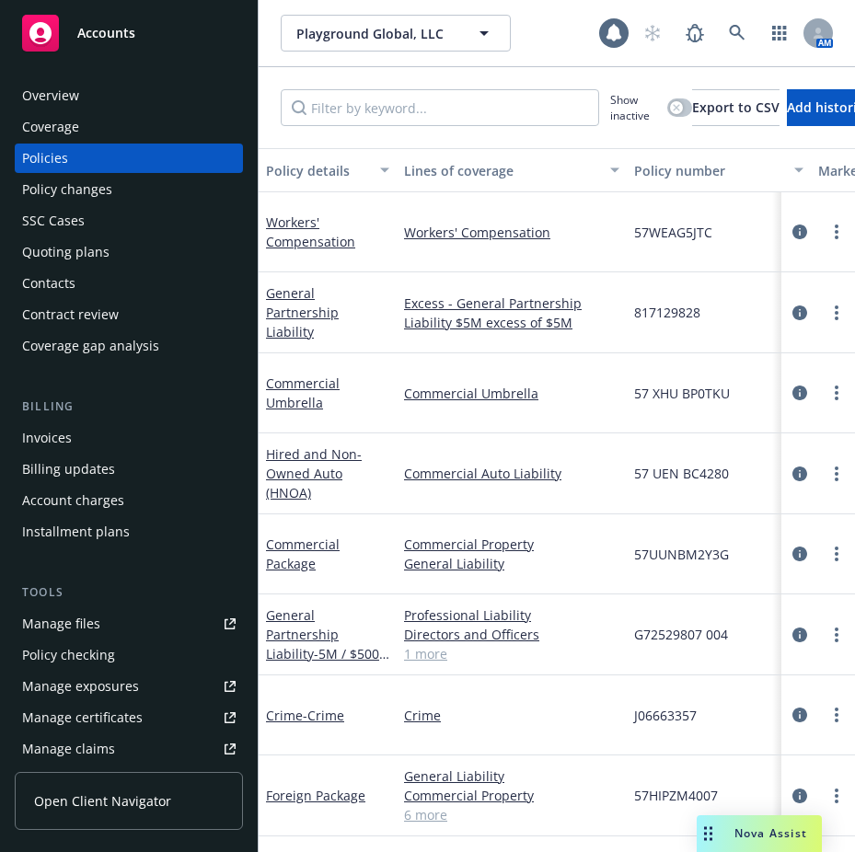
scroll to position [10, 0]
click at [298, 617] on link "General Partnership Liability - 5M / $500K Ded" at bounding box center [326, 643] width 121 height 75
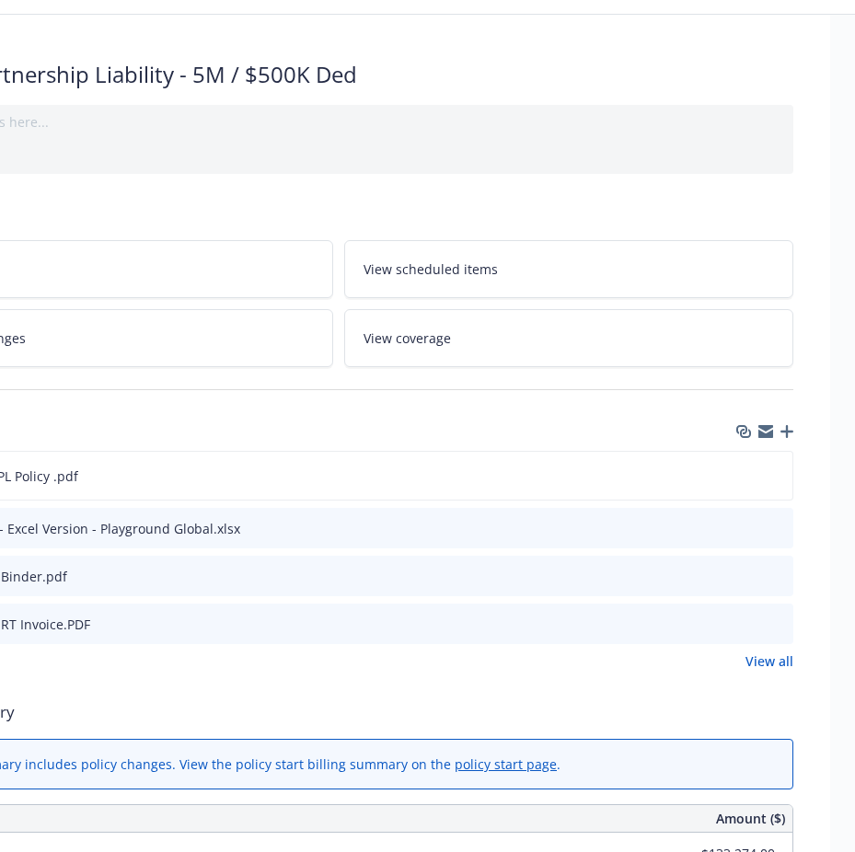
scroll to position [92, 157]
click at [764, 474] on div at bounding box center [759, 476] width 46 height 19
click at [769, 477] on icon "preview file" at bounding box center [772, 474] width 17 height 13
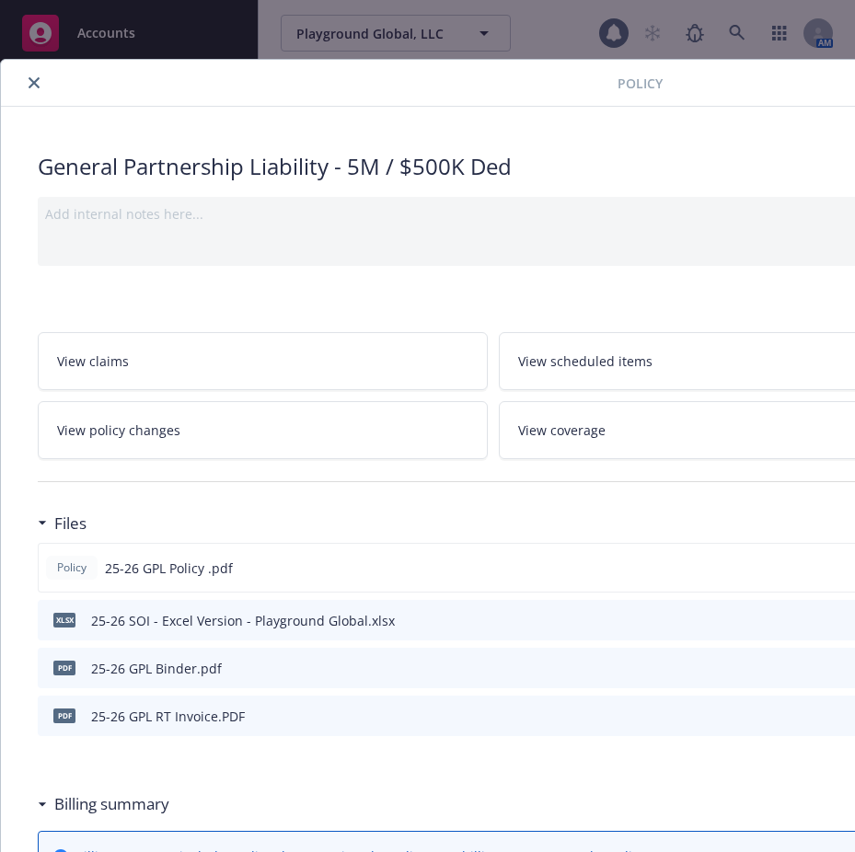
click at [40, 79] on button "close" at bounding box center [34, 83] width 22 height 22
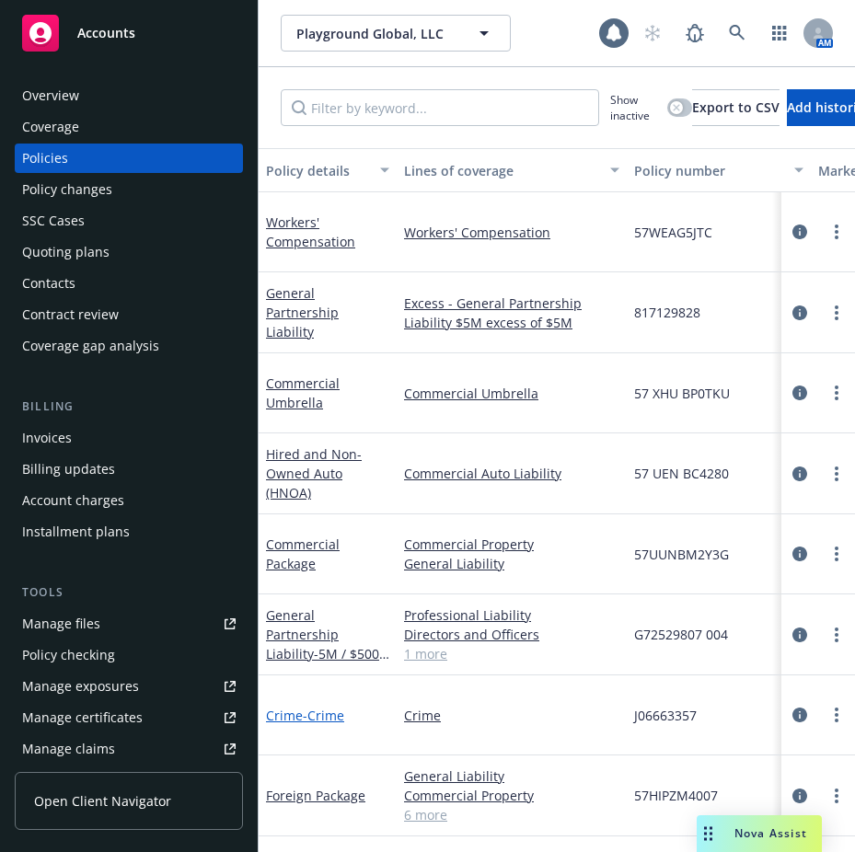
click at [338, 710] on span "- Crime" at bounding box center [323, 715] width 41 height 17
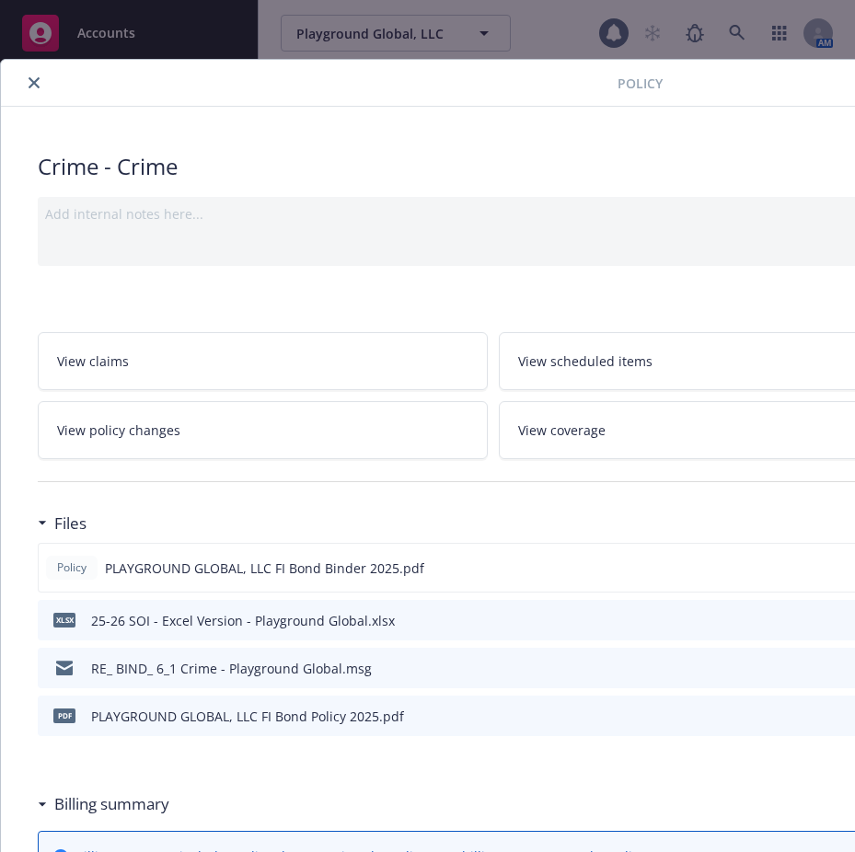
click at [37, 77] on icon "close" at bounding box center [34, 82] width 11 height 11
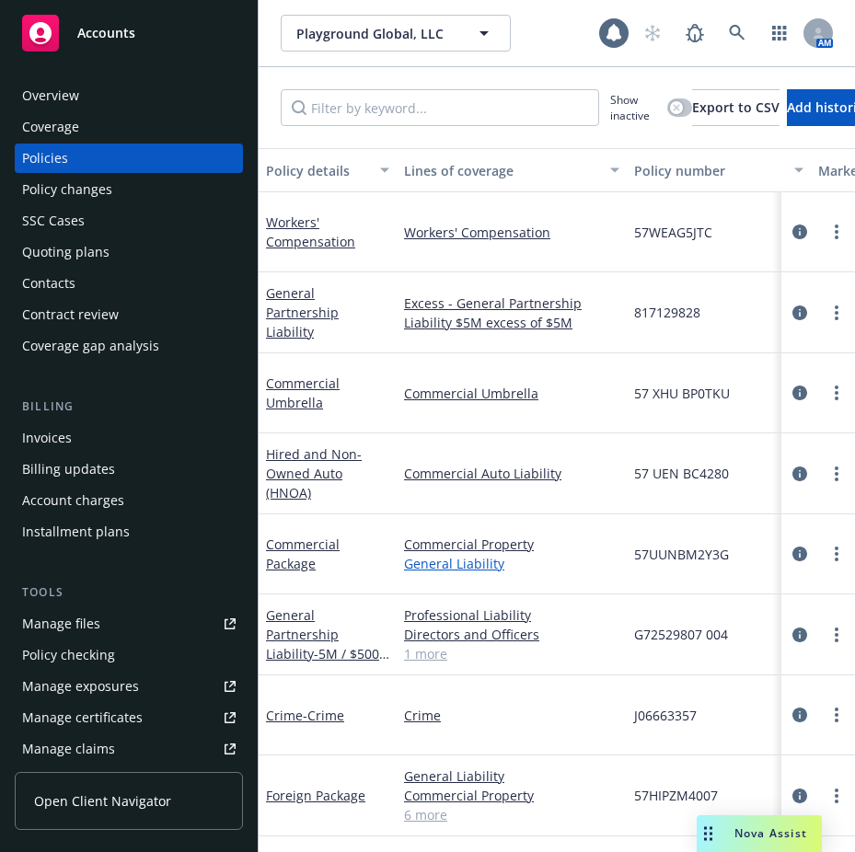
scroll to position [10, 0]
click at [314, 607] on link "General Partnership Liability - 5M / $500K Ded" at bounding box center [326, 643] width 121 height 75
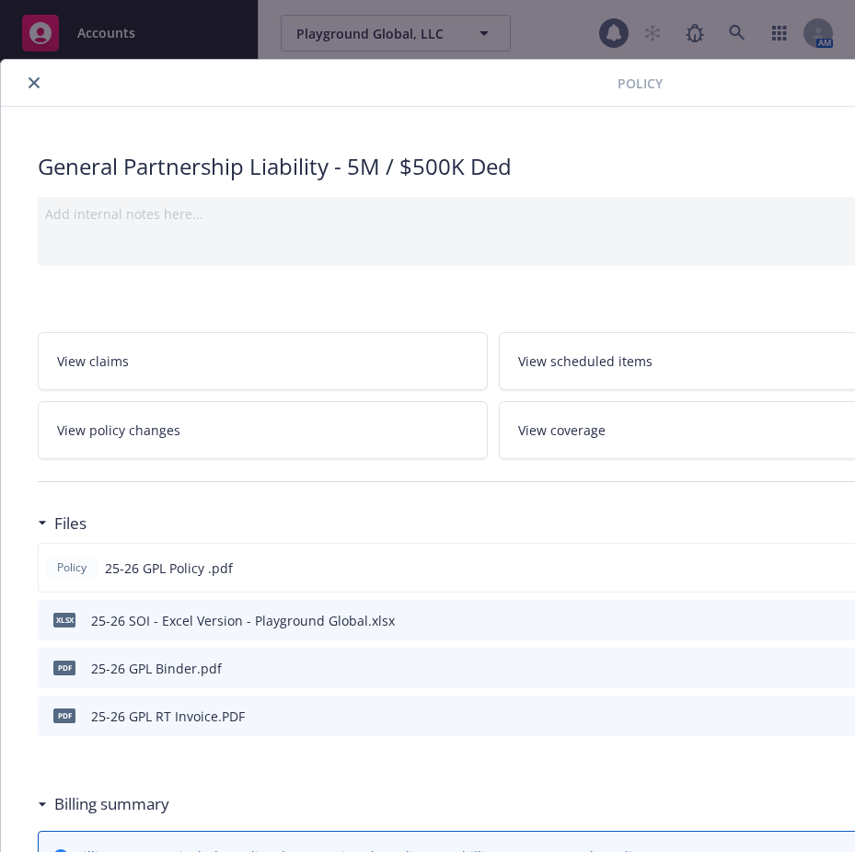
click at [39, 80] on icon "close" at bounding box center [34, 82] width 11 height 11
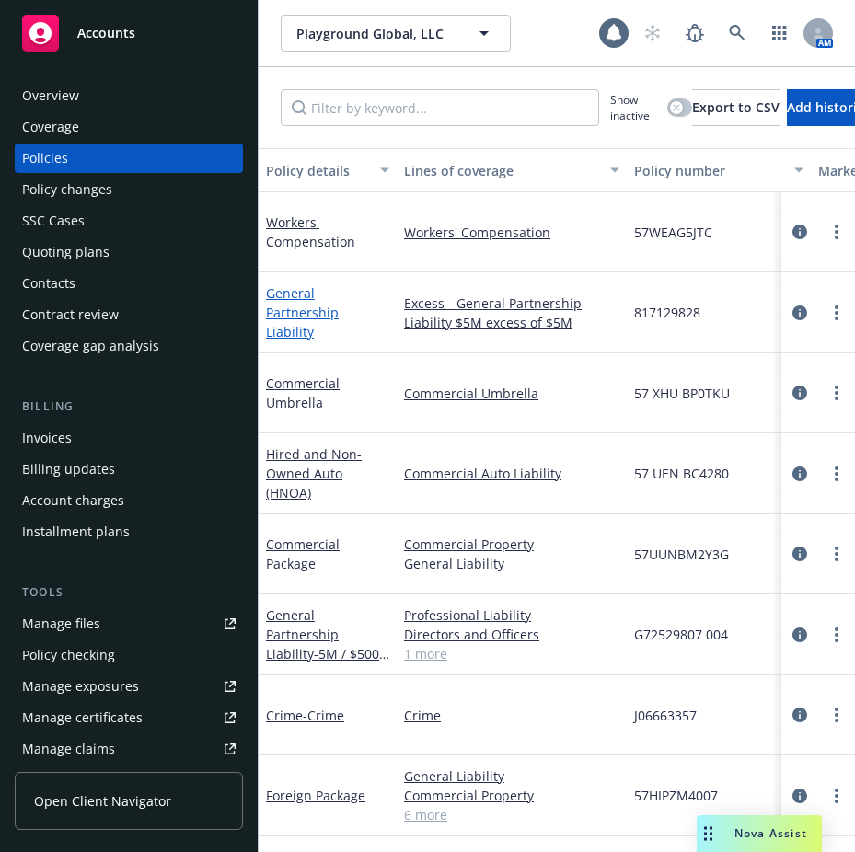
click at [330, 294] on link "General Partnership Liability" at bounding box center [302, 312] width 73 height 56
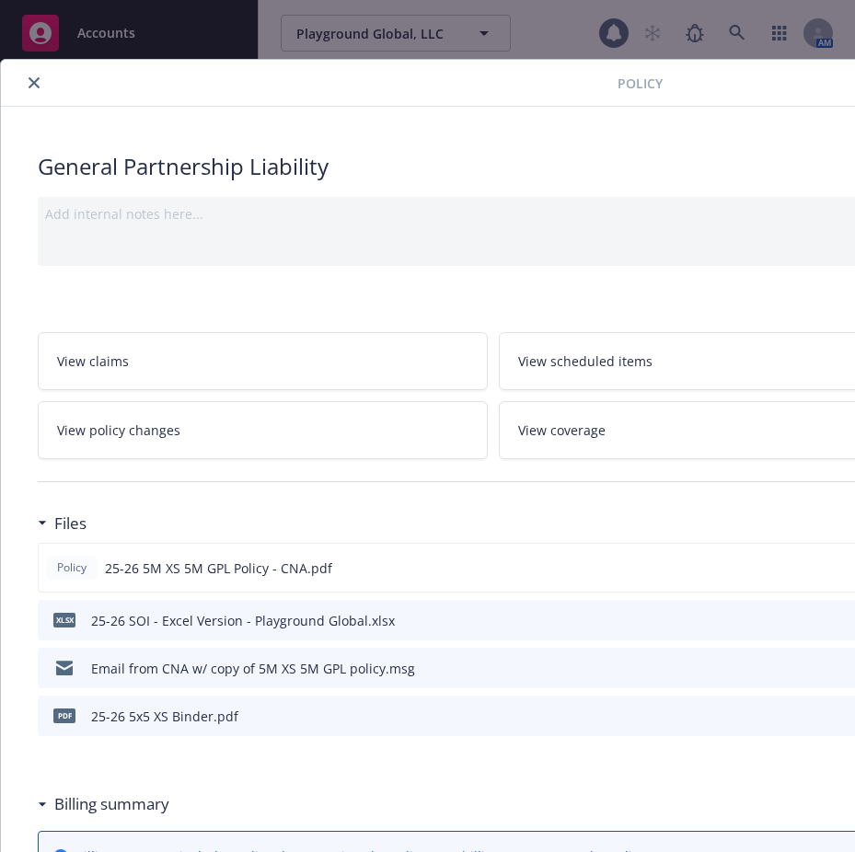
scroll to position [0, 424]
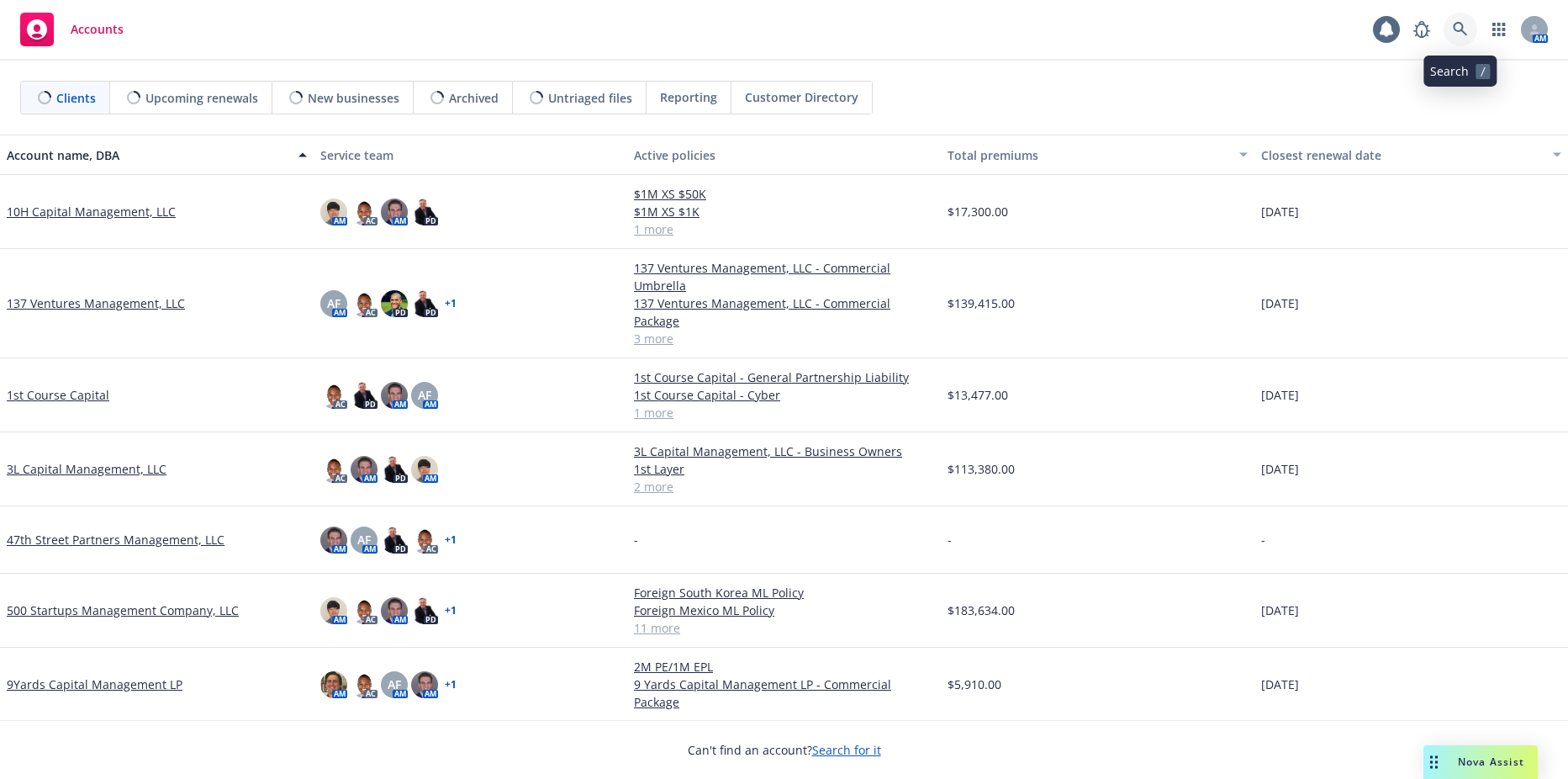
click at [1451, 32] on link at bounding box center [1460, 29] width 34 height 34
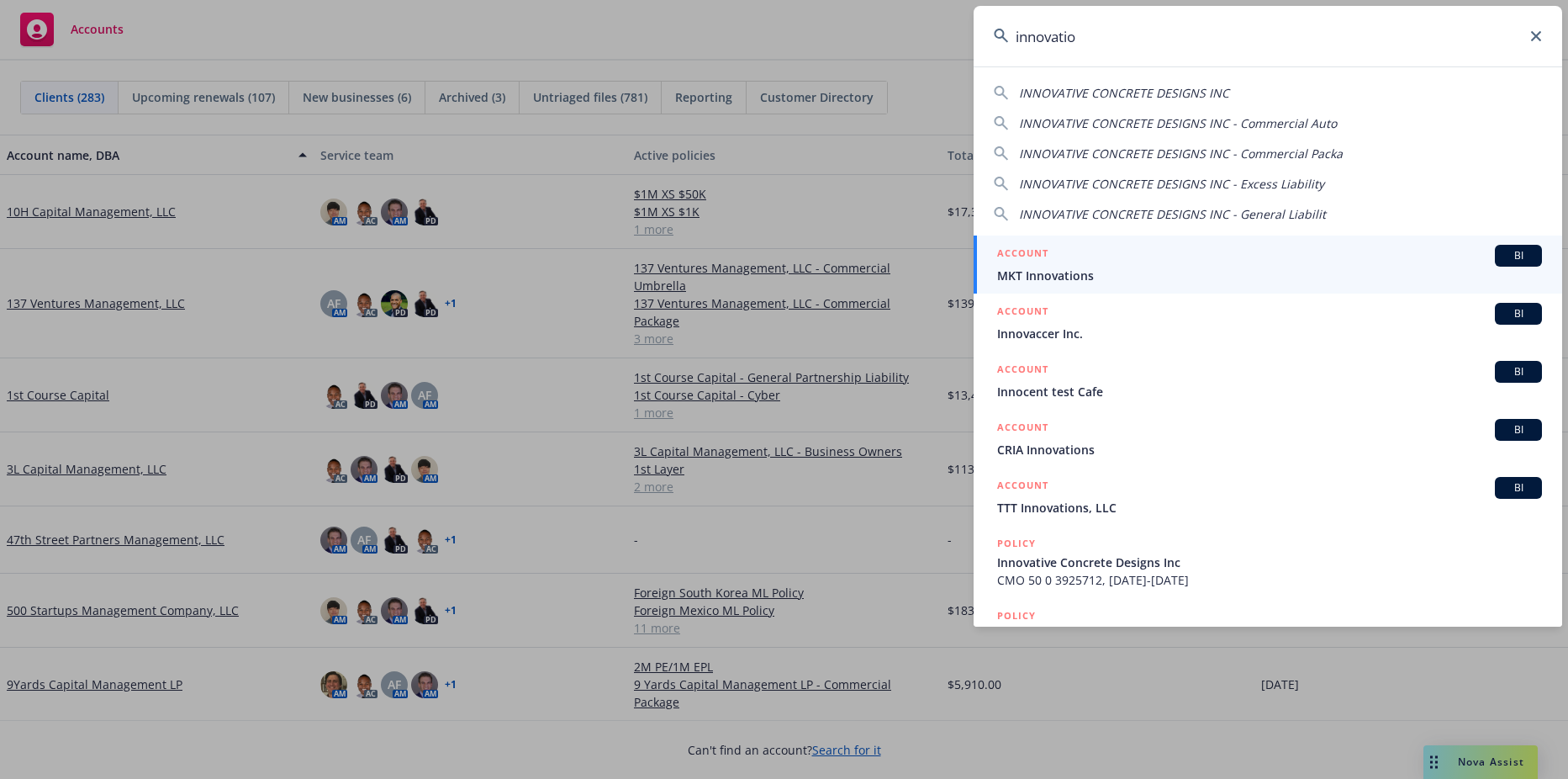
type input "innovation"
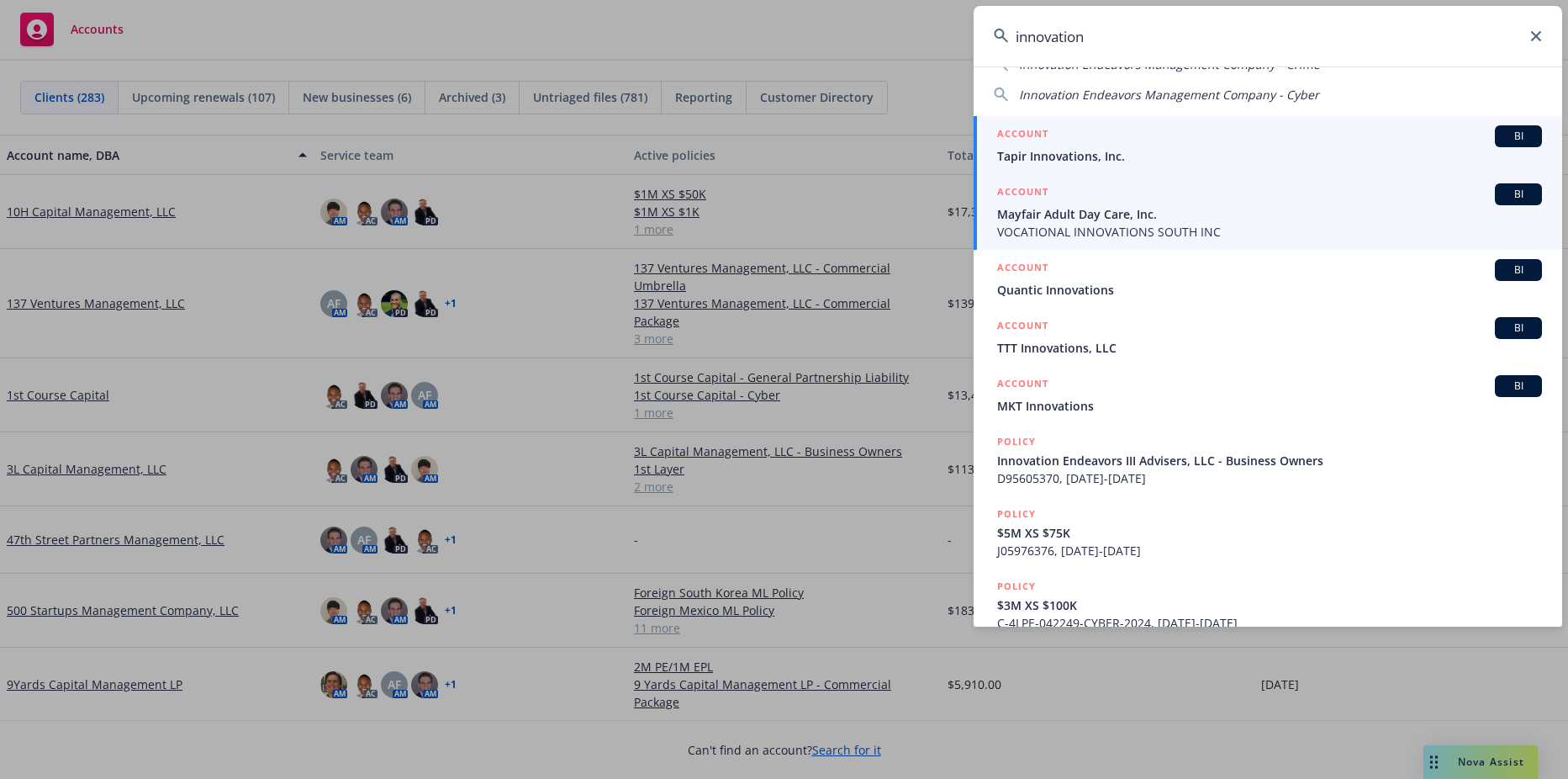
scroll to position [252, 0]
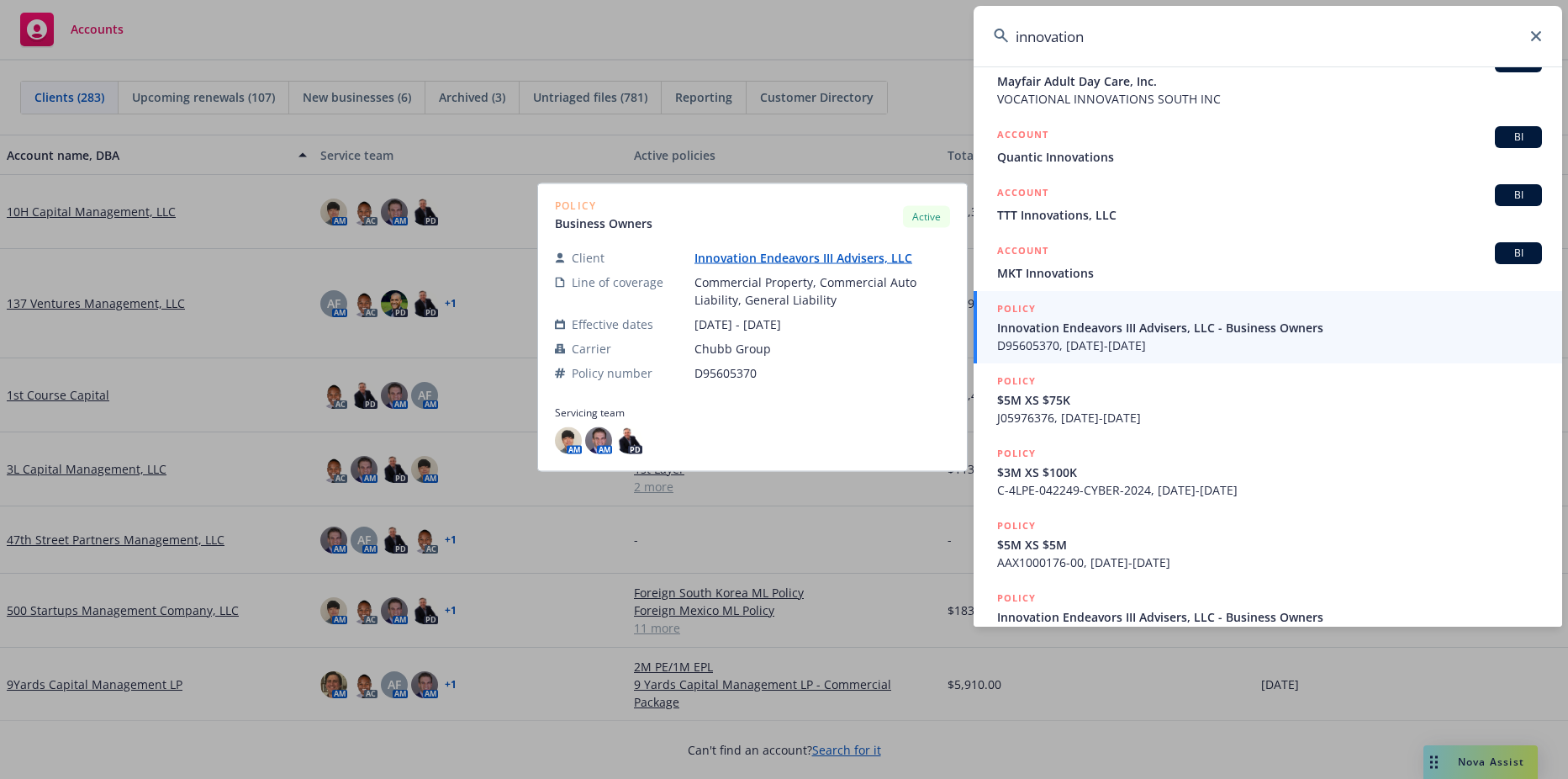
type input "innovation"
click at [1143, 329] on span "Innovation Endeavors III Advisers, LLC - Business Owners" at bounding box center [1269, 327] width 545 height 17
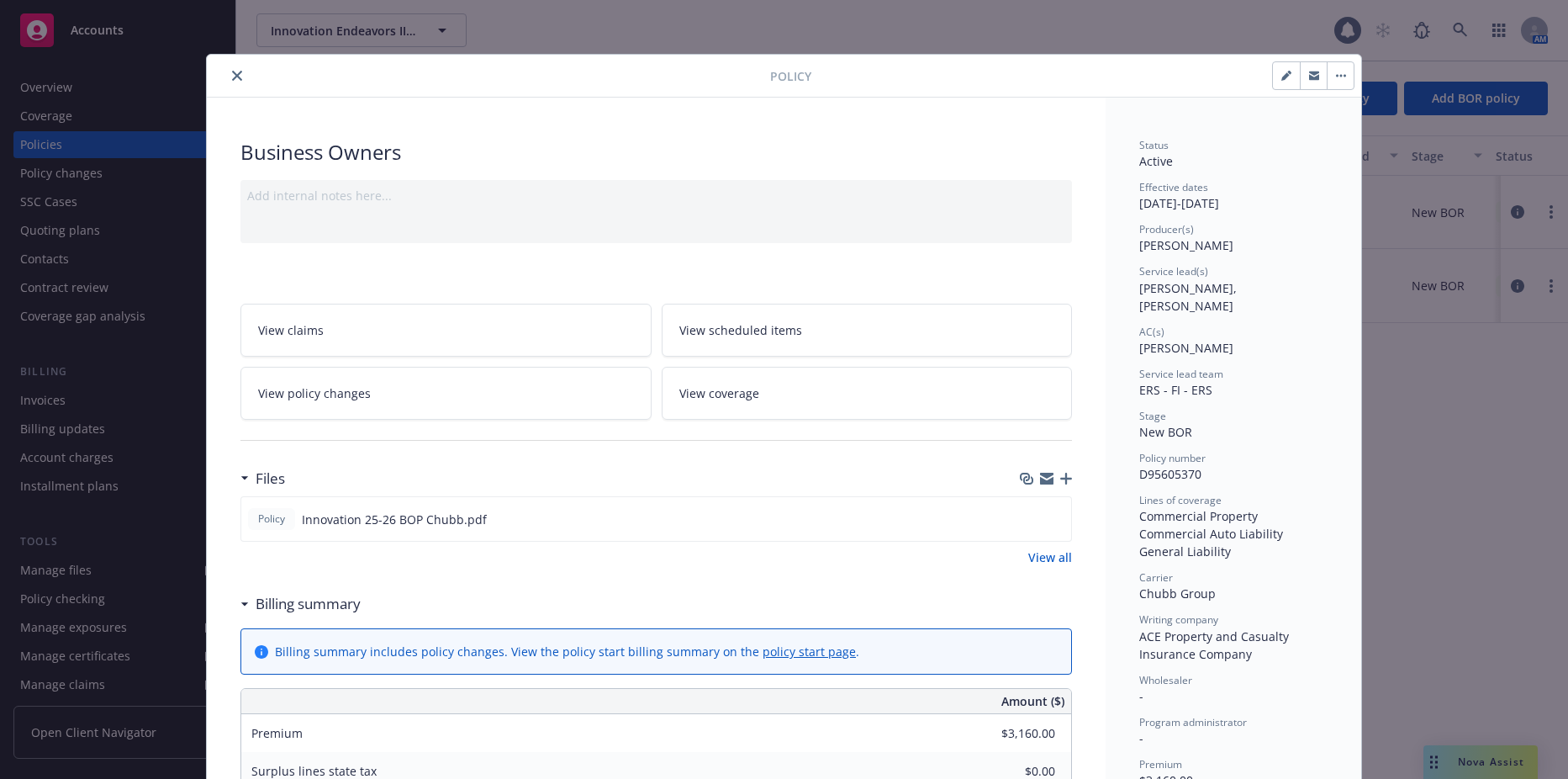
click at [235, 80] on icon "close" at bounding box center [237, 75] width 10 height 10
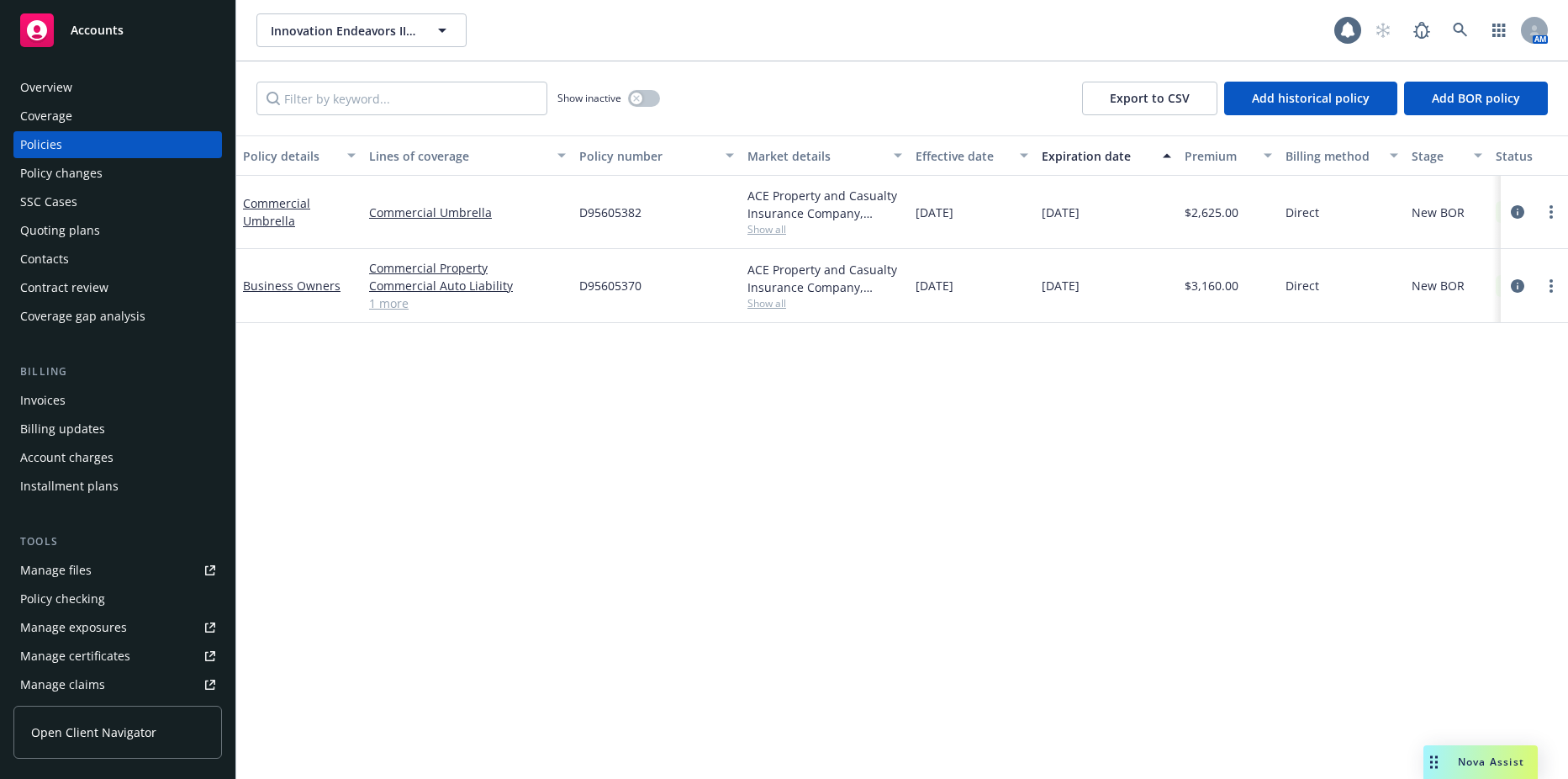
click at [77, 144] on div "Policies" at bounding box center [118, 144] width 196 height 27
click at [76, 96] on div "Overview" at bounding box center [118, 87] width 196 height 27
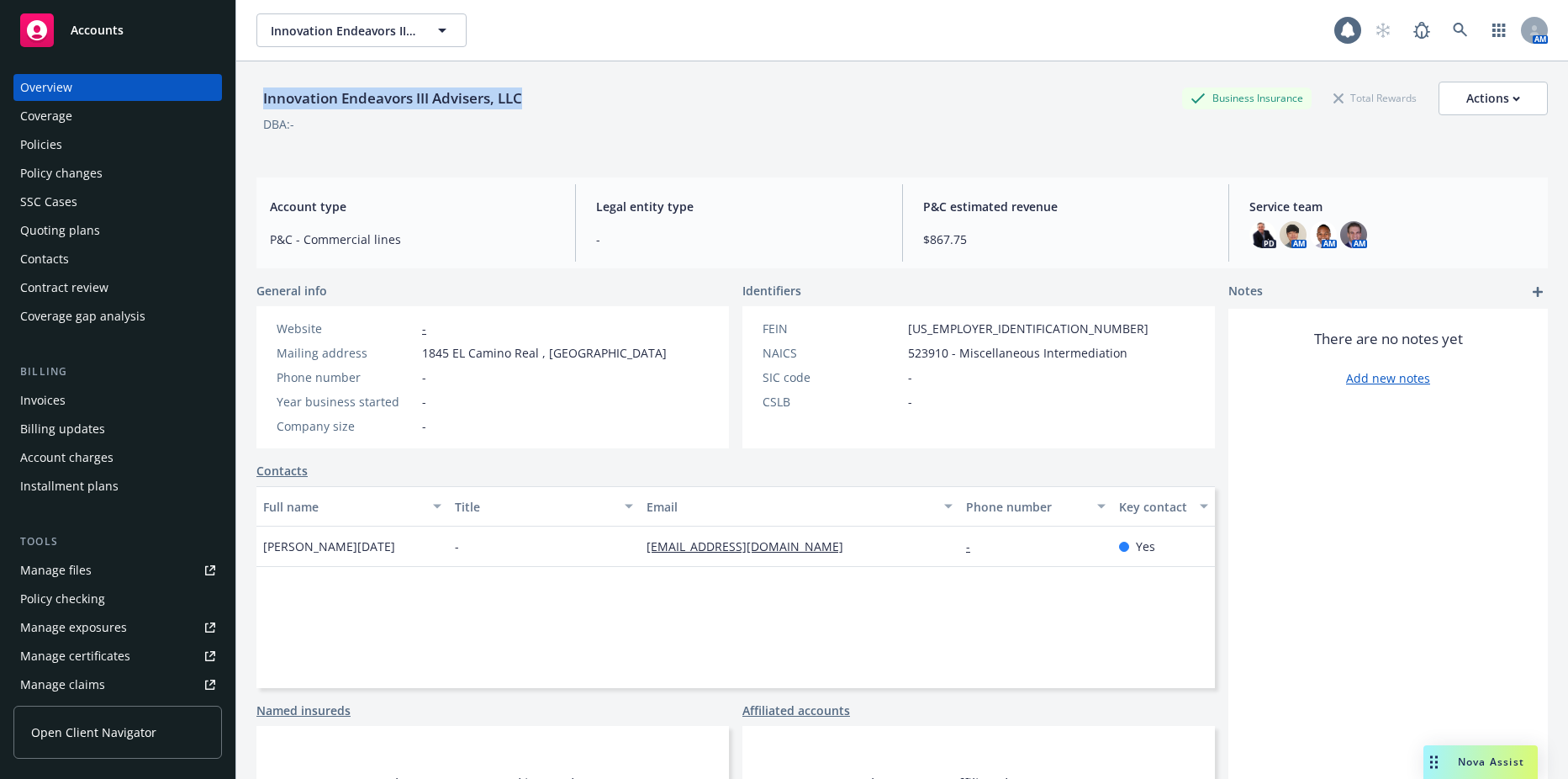
drag, startPoint x: 524, startPoint y: 91, endPoint x: 263, endPoint y: 94, distance: 261.0
click at [263, 94] on div "Innovation Endeavors III Advisers, LLC" at bounding box center [393, 99] width 272 height 22
copy div "Innovation Endeavors III Advisers, LLC"
drag, startPoint x: 422, startPoint y: 352, endPoint x: 665, endPoint y: 356, distance: 243.0
click at [665, 356] on div "Website - Mailing address 1845 EL Camino Real , Palo Alto , CA, 94306 Phone num…" at bounding box center [471, 378] width 430 height 143
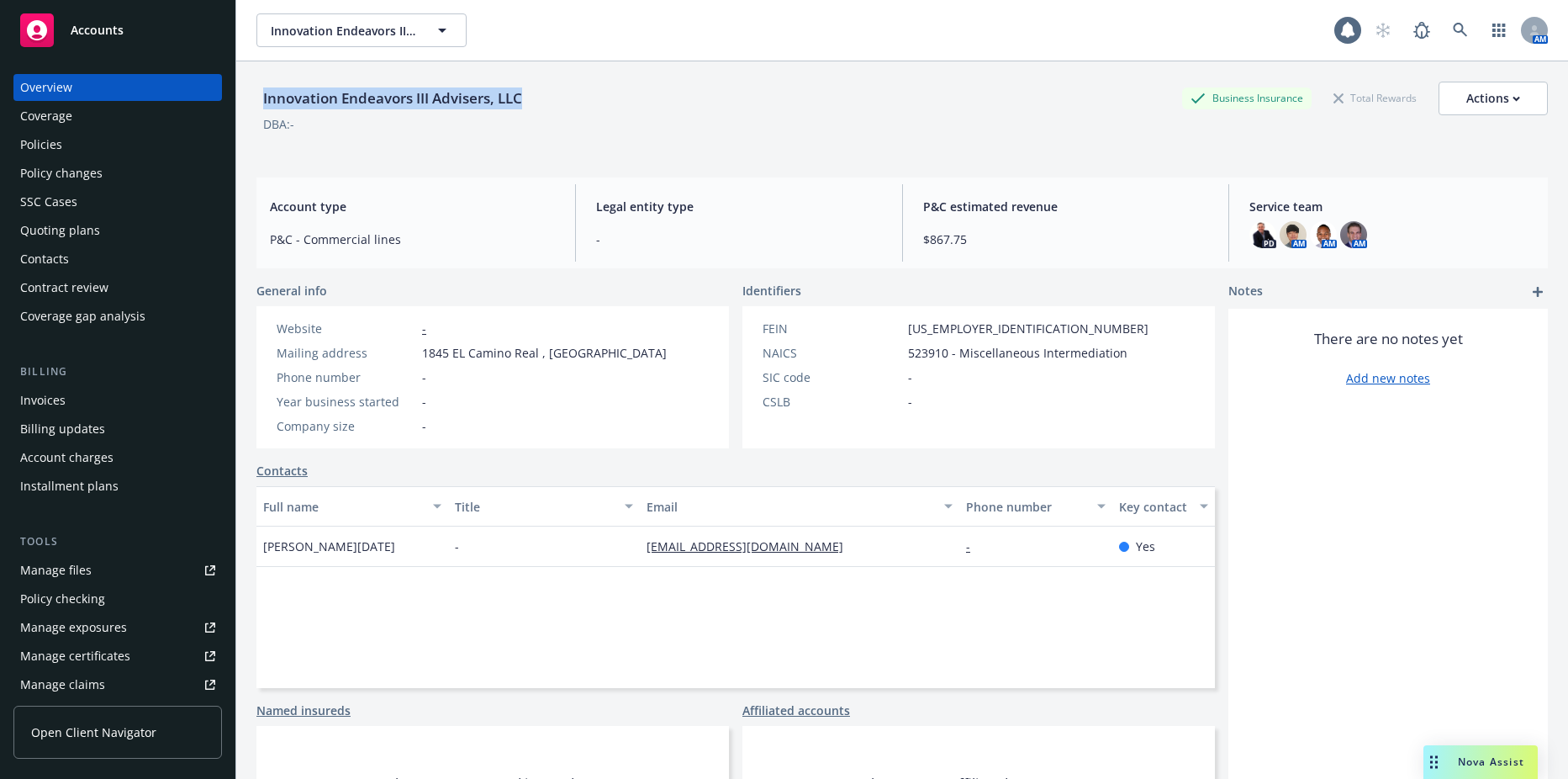
drag, startPoint x: 665, startPoint y: 356, endPoint x: 624, endPoint y: 359, distance: 41.1
copy span "1845 EL Camino Real , Palo Alto , CA, 94306"
click at [79, 148] on div "Policies" at bounding box center [118, 144] width 196 height 27
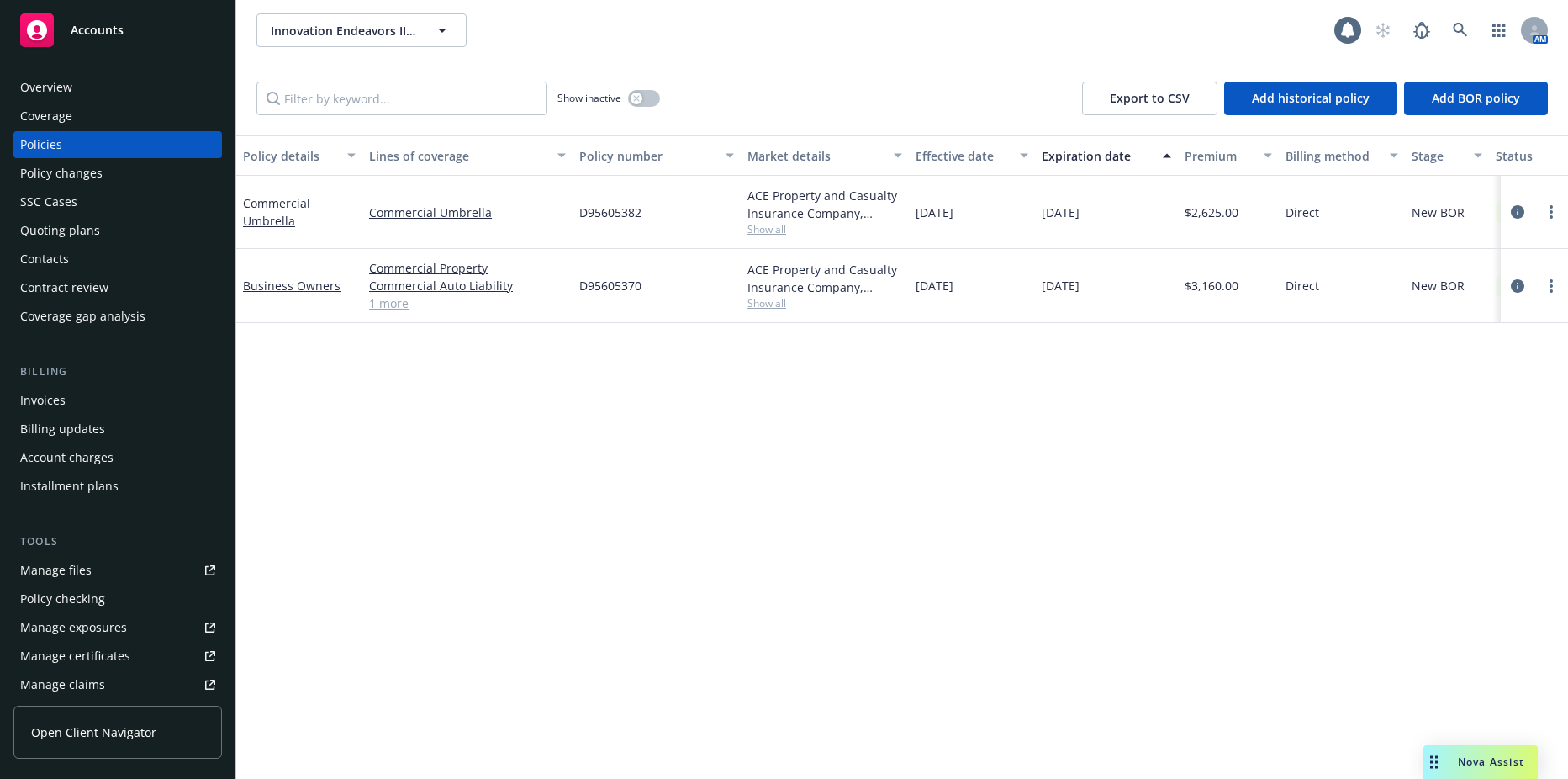
click at [387, 307] on link "1 more" at bounding box center [467, 303] width 196 height 17
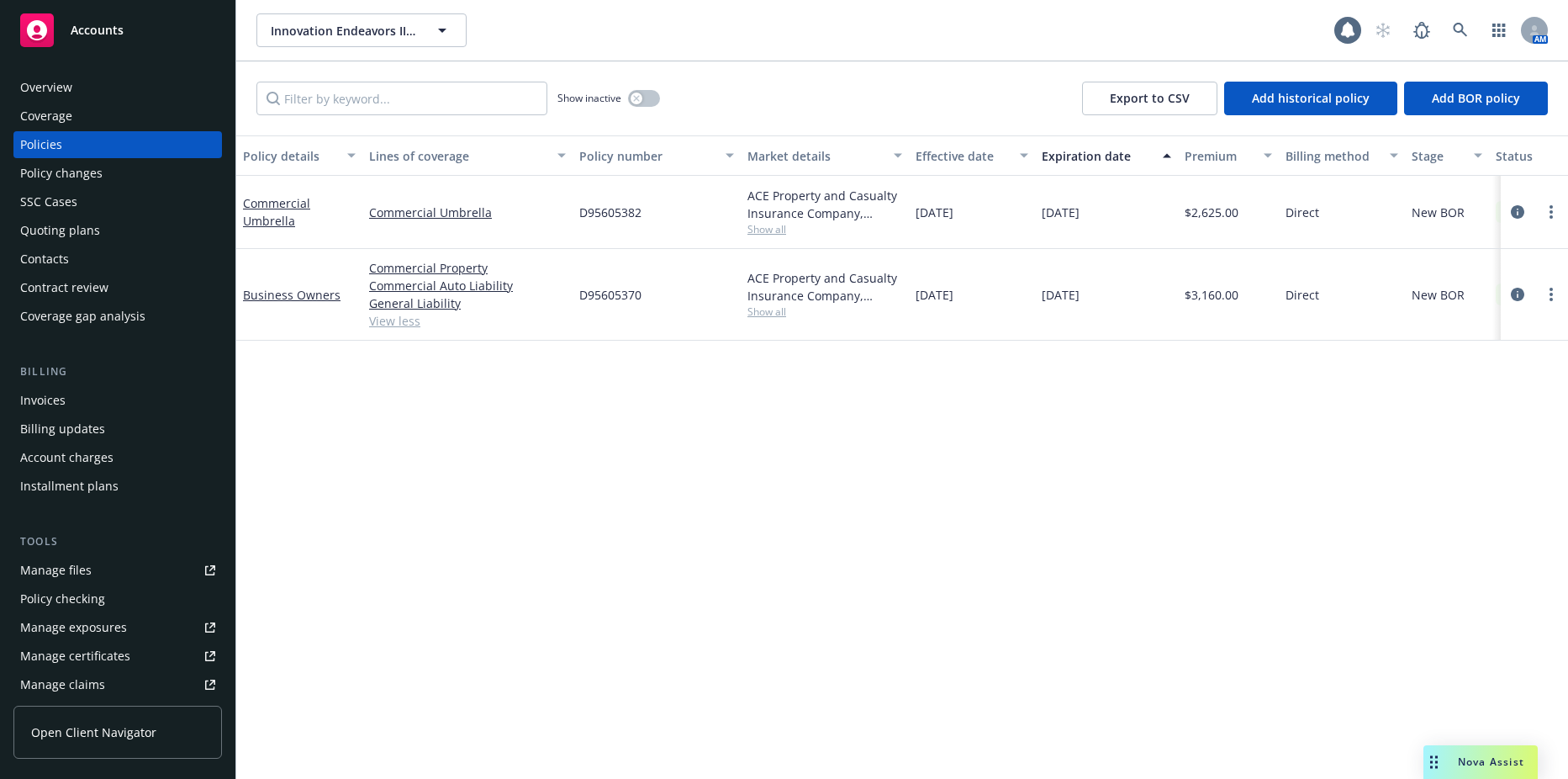
click at [773, 311] on span "Show all" at bounding box center [824, 312] width 154 height 15
click at [723, 361] on span "ACE Property and Casualty Insurance Company" at bounding box center [733, 367] width 310 height 17
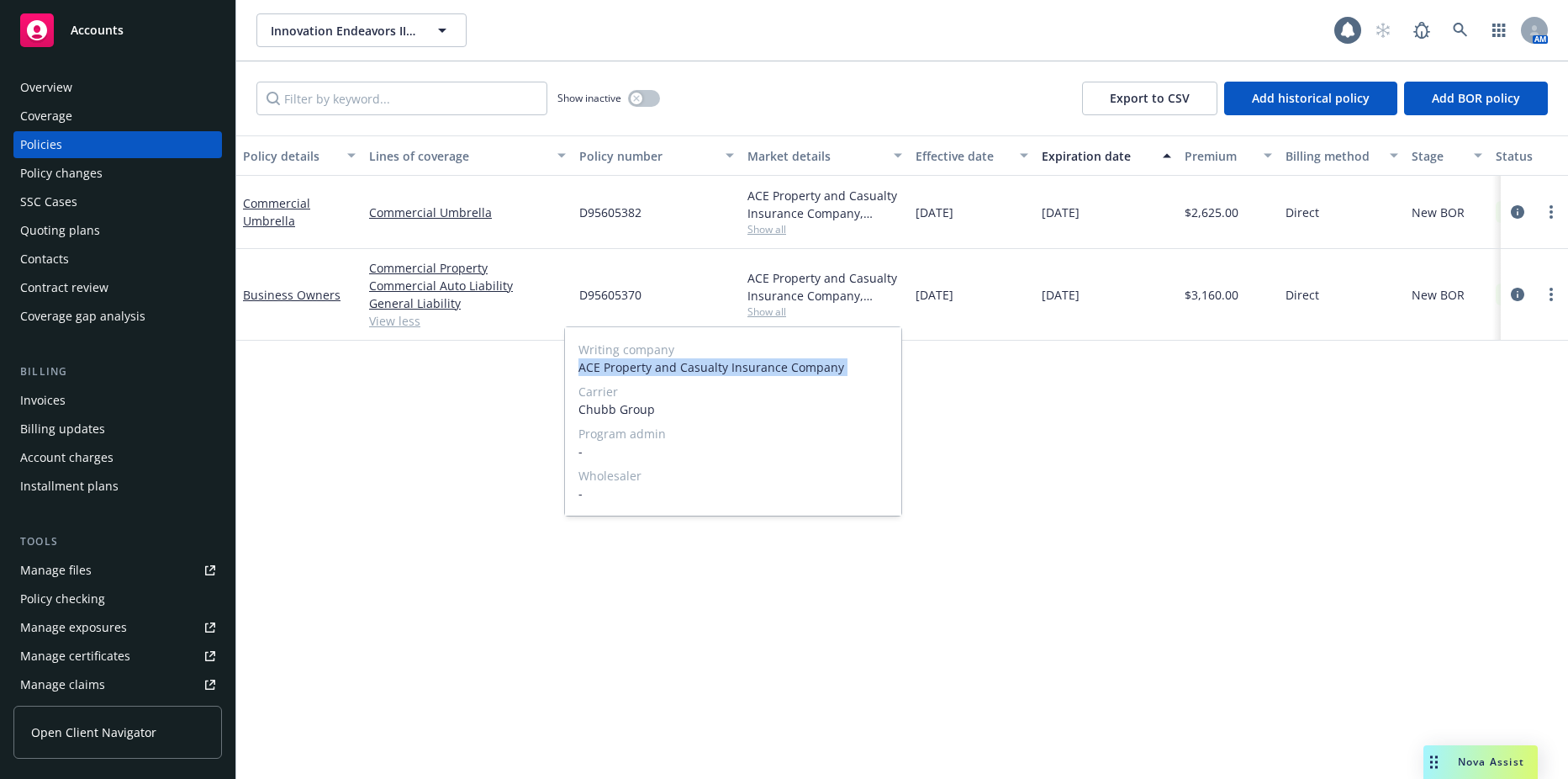
copy span "ACE Property and Casualty Insurance Company"
click at [640, 259] on div "D95605370" at bounding box center [657, 294] width 168 height 91
click at [609, 282] on div "D95605370" at bounding box center [657, 294] width 168 height 91
copy span "D95605370"
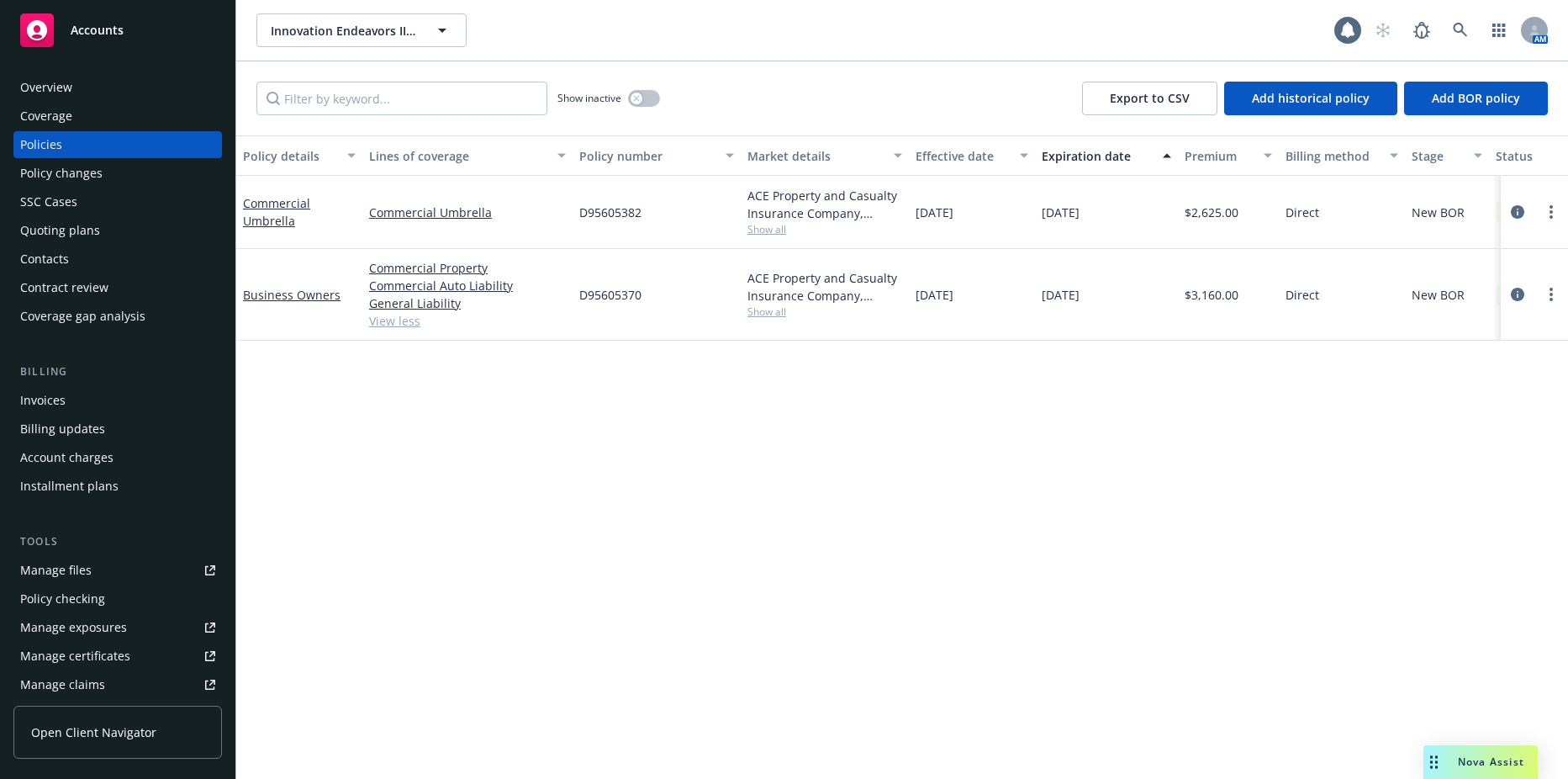
click at [607, 207] on span "D95605382" at bounding box center [610, 212] width 62 height 17
copy span "D95605382"
click at [327, 297] on link "Business Owners" at bounding box center [291, 294] width 98 height 16
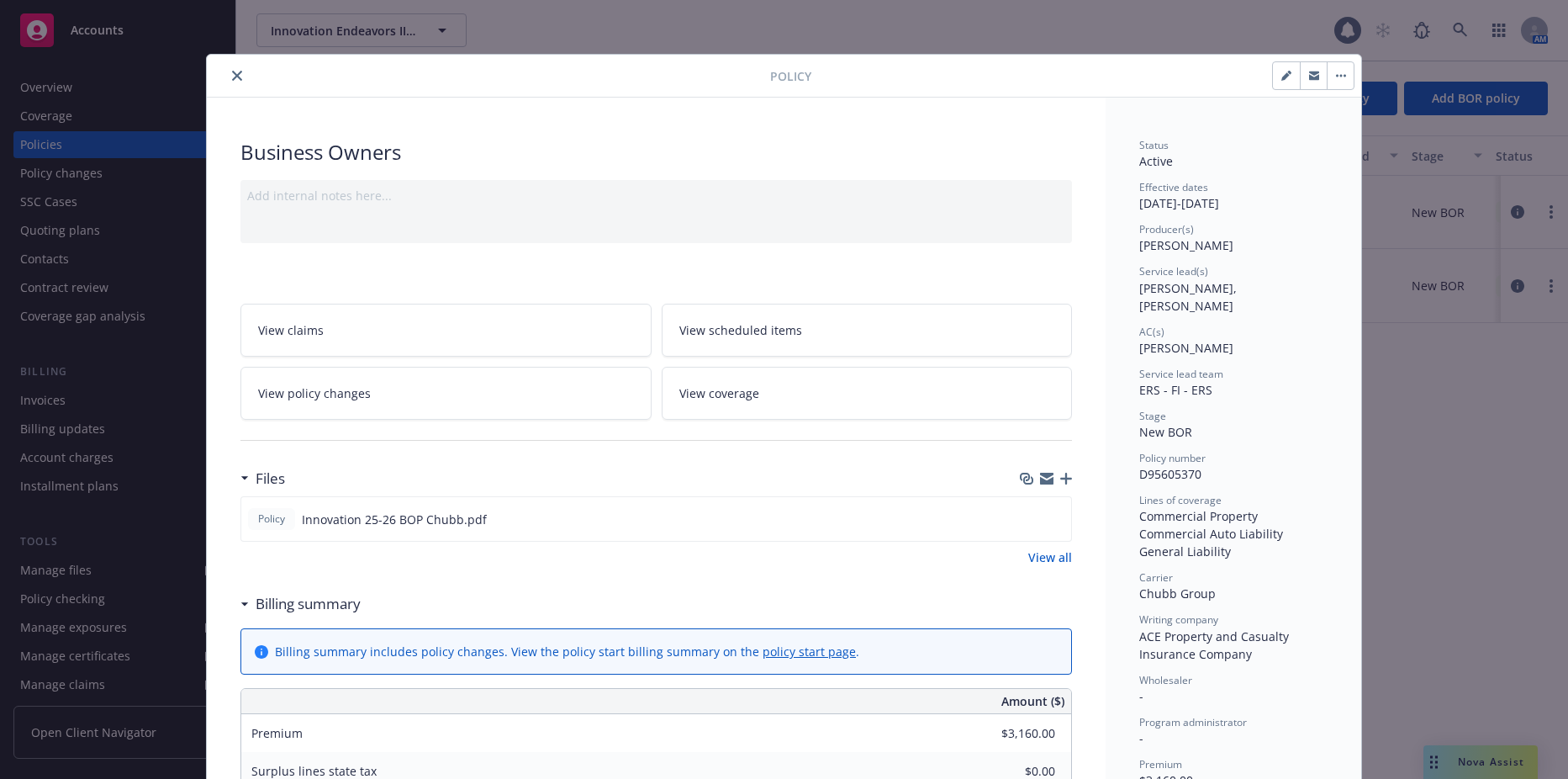
scroll to position [50, 0]
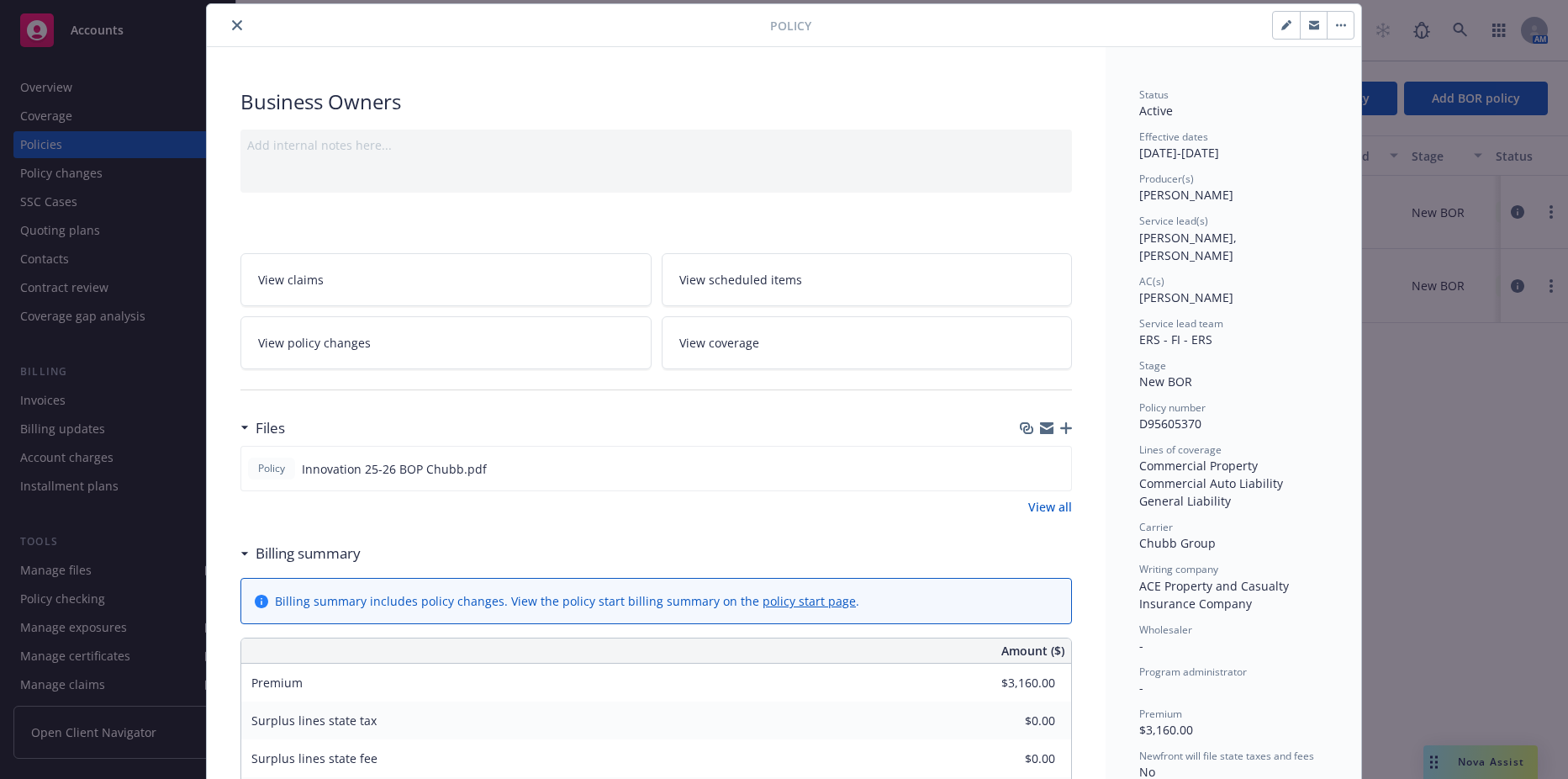
click at [703, 332] on link "View coverage" at bounding box center [867, 343] width 411 height 53
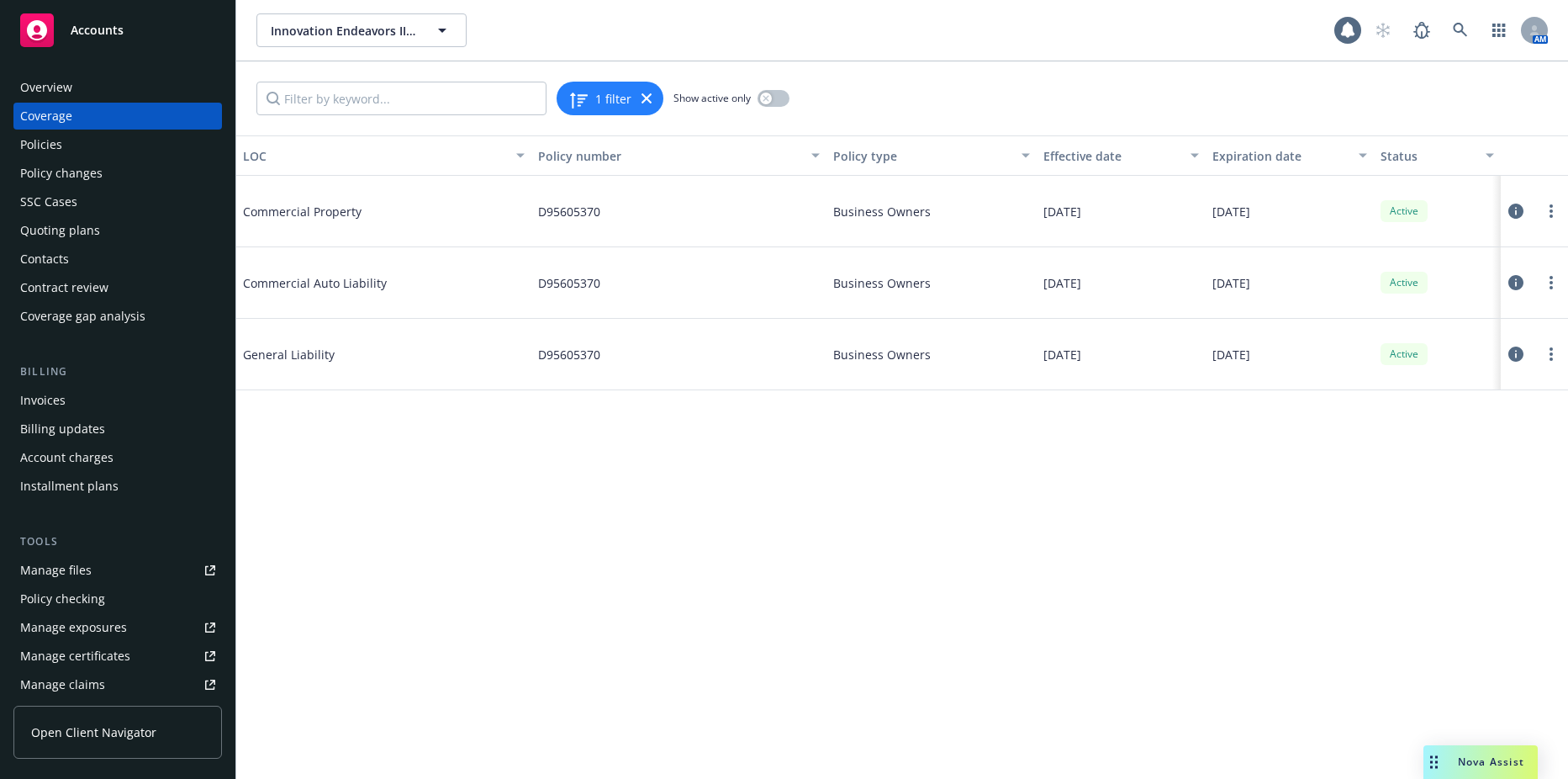
click at [1506, 279] on div at bounding box center [1535, 283] width 68 height 71
click at [1511, 280] on icon at bounding box center [1516, 283] width 16 height 16
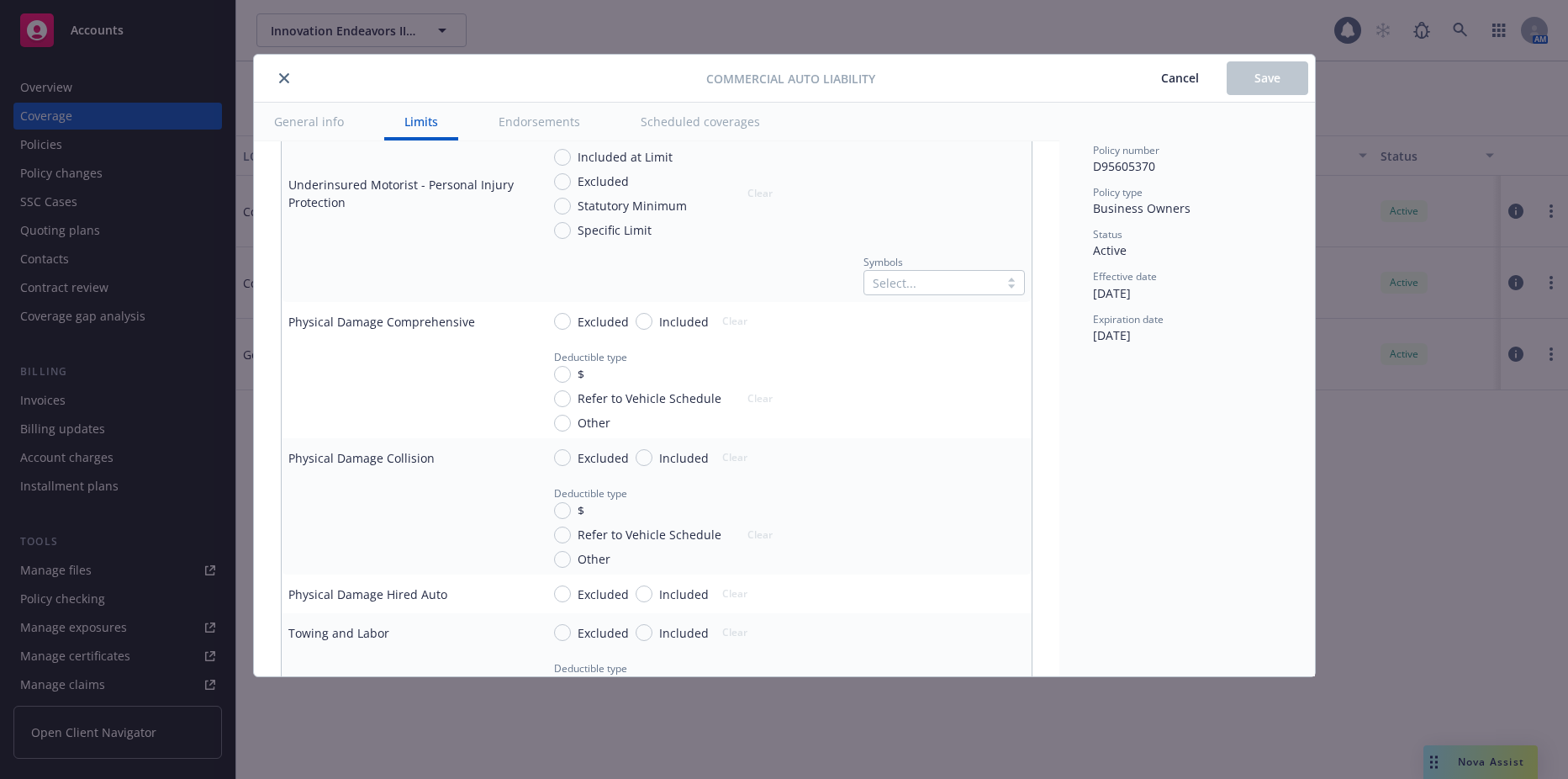
scroll to position [1262, 0]
click at [285, 74] on icon "close" at bounding box center [284, 78] width 10 height 10
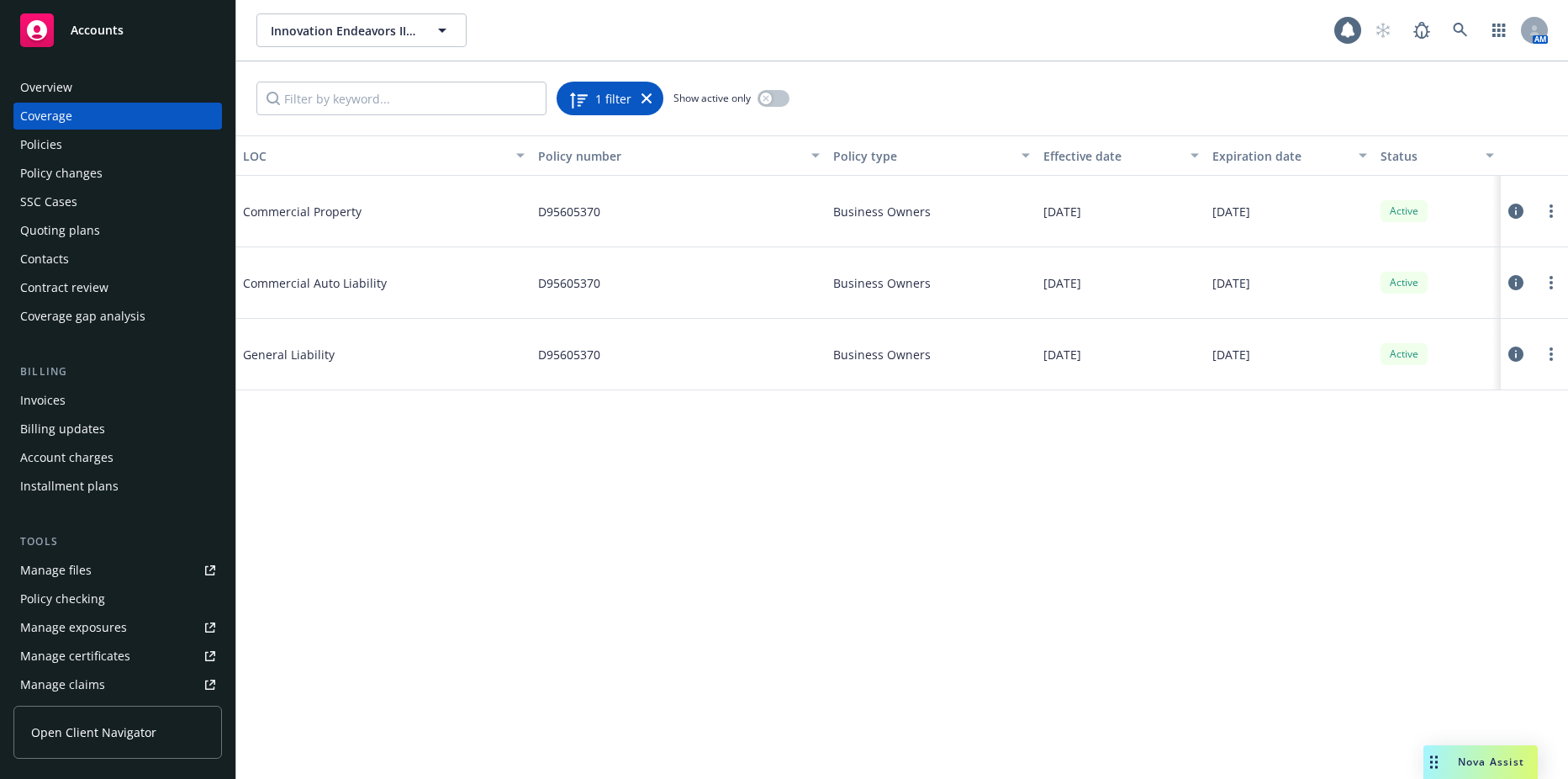
click at [641, 98] on icon at bounding box center [646, 98] width 10 height 10
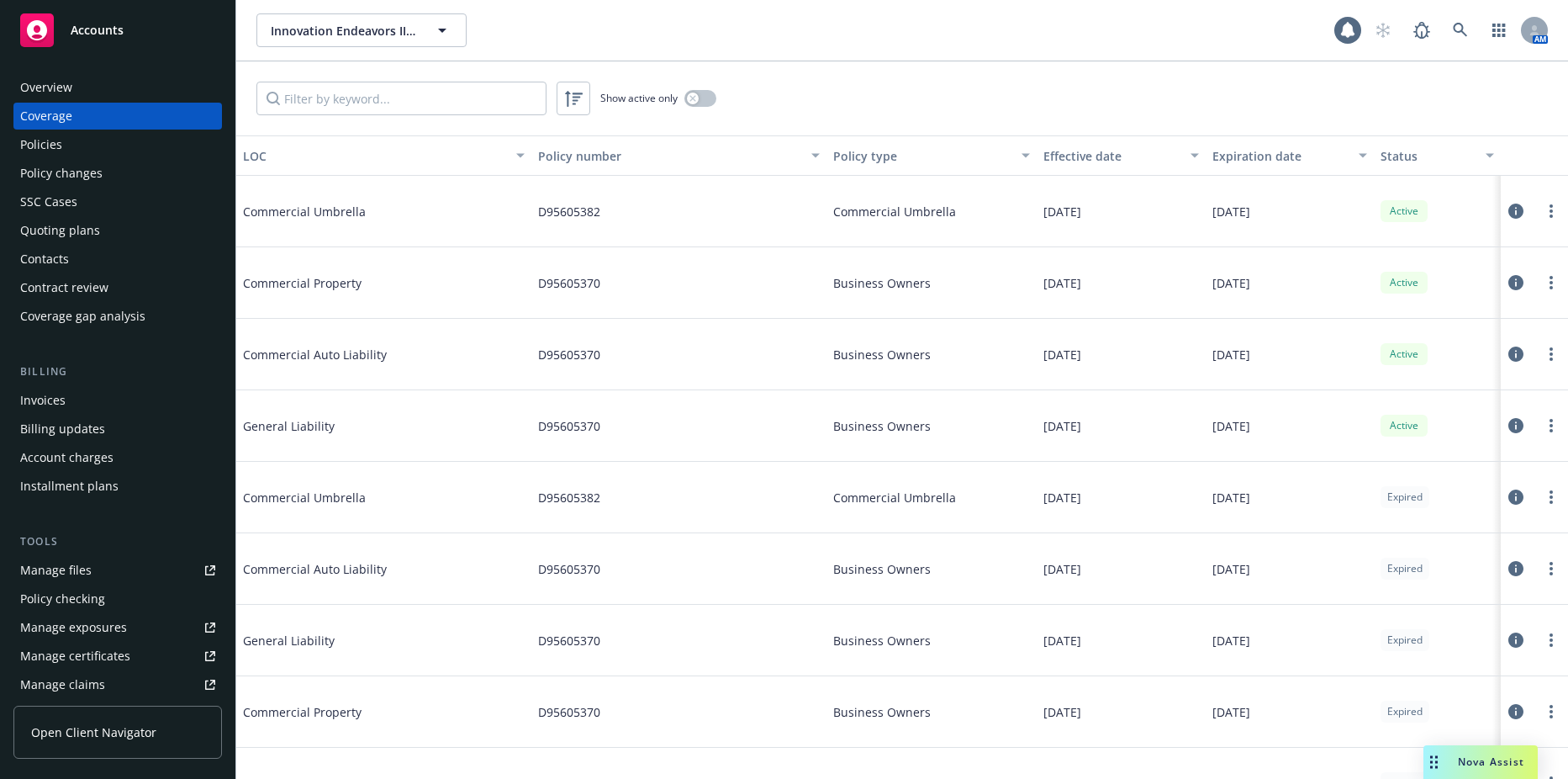
click at [55, 146] on div "Policies" at bounding box center [41, 144] width 42 height 27
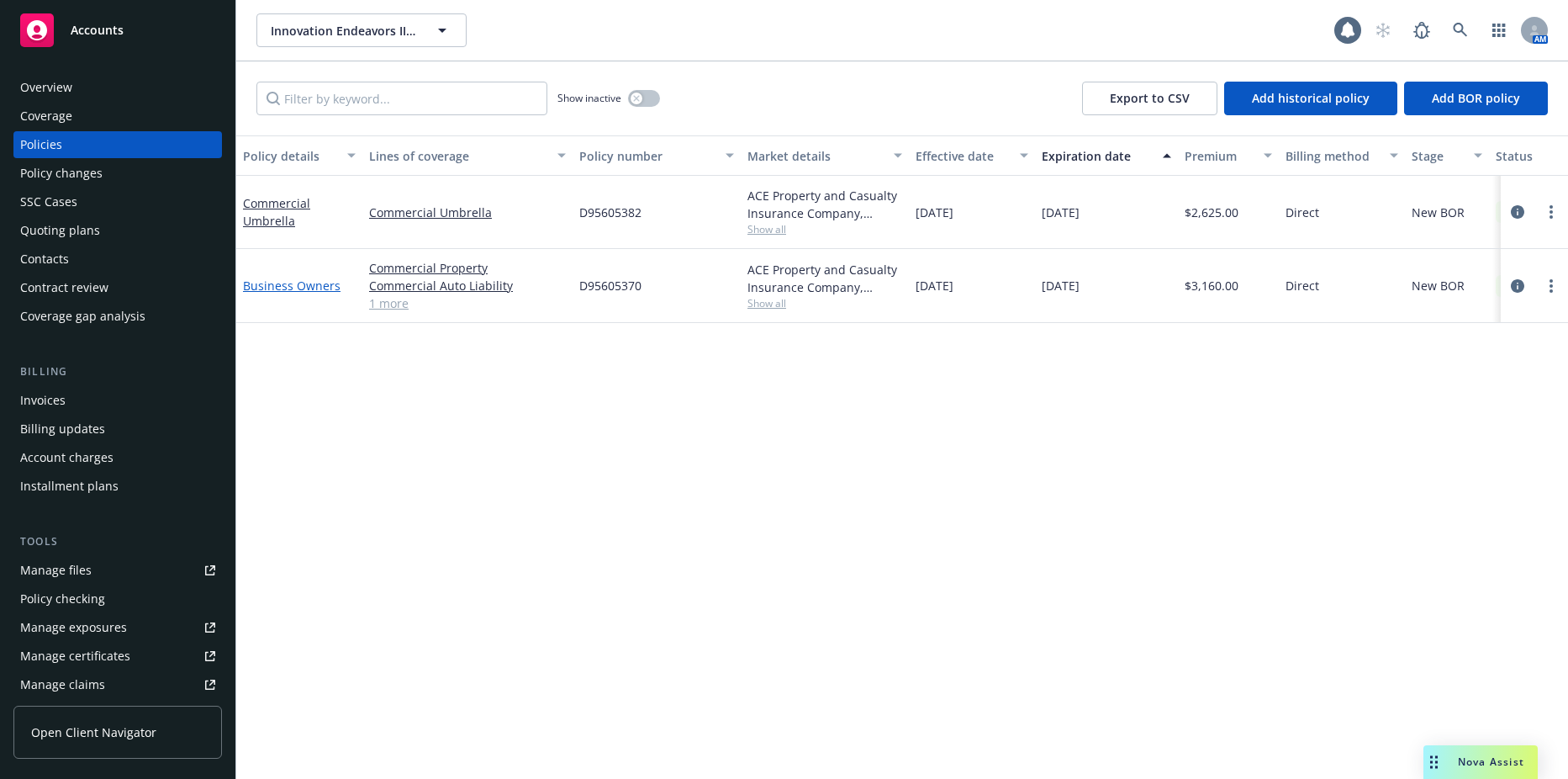
click at [270, 283] on link "Business Owners" at bounding box center [291, 285] width 98 height 16
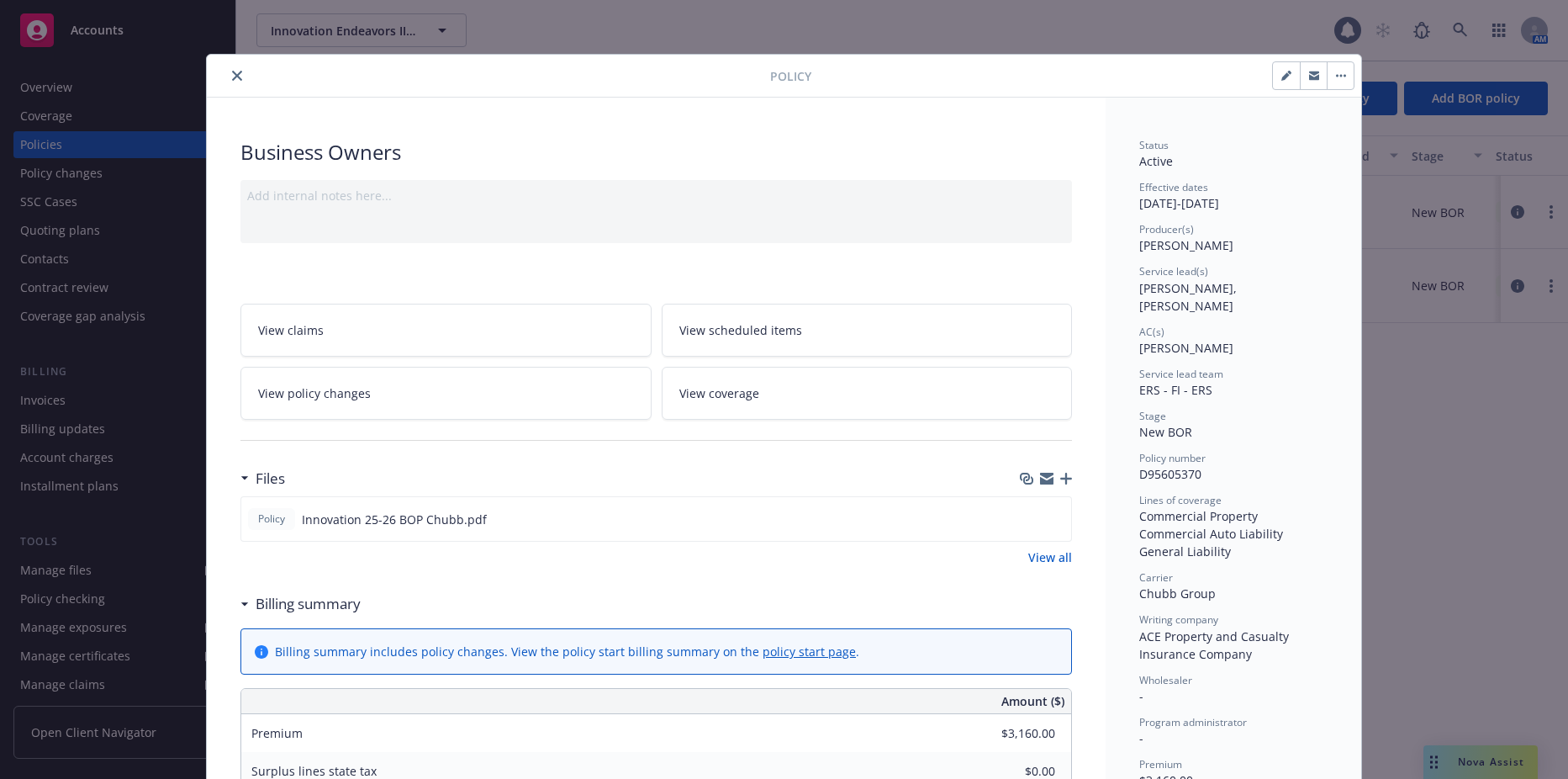
scroll to position [50, 0]
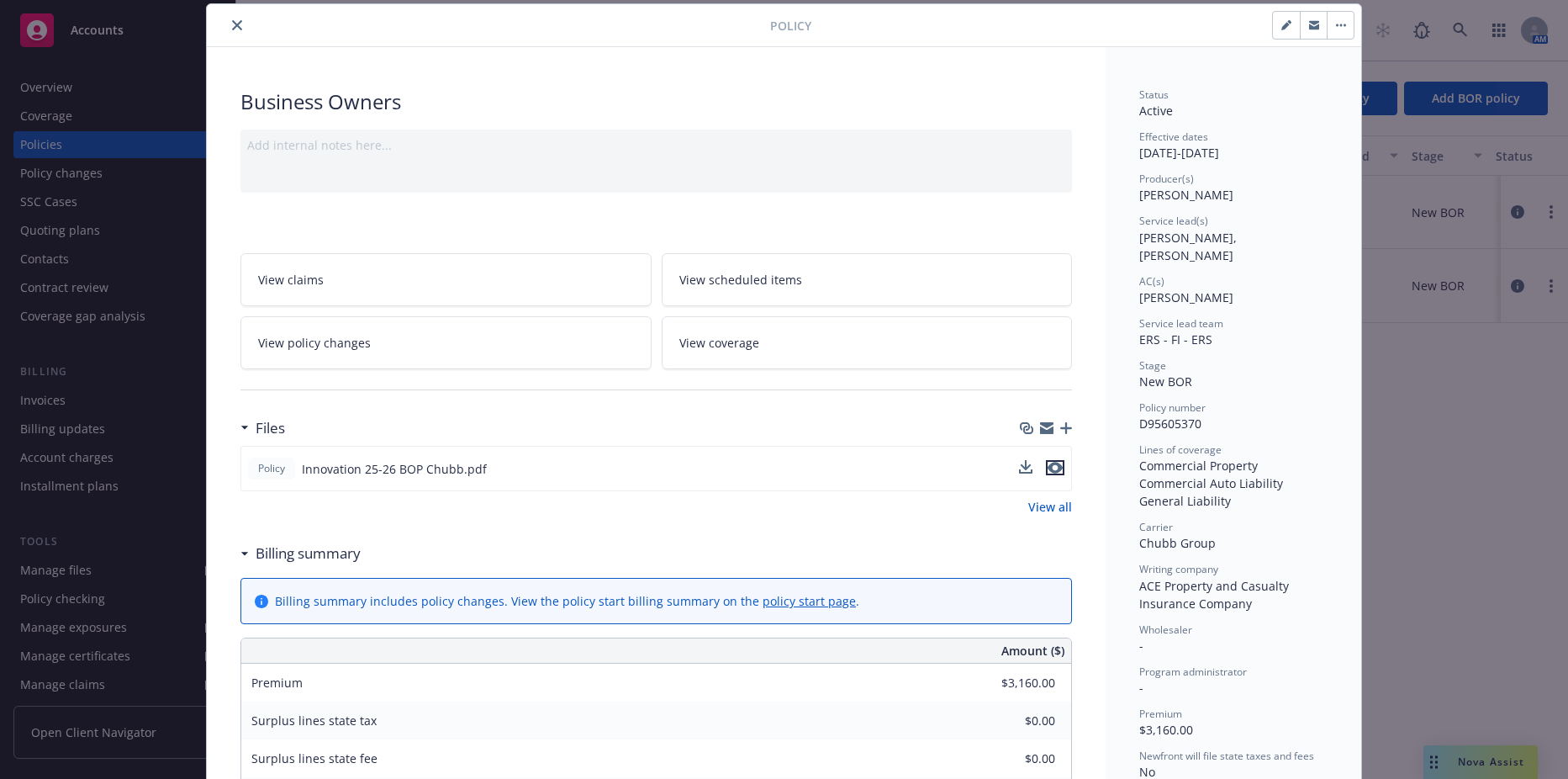
click at [1056, 470] on icon "preview file" at bounding box center [1055, 467] width 16 height 12
click at [247, 21] on div at bounding box center [492, 26] width 556 height 20
click at [232, 25] on icon "close" at bounding box center [237, 25] width 10 height 10
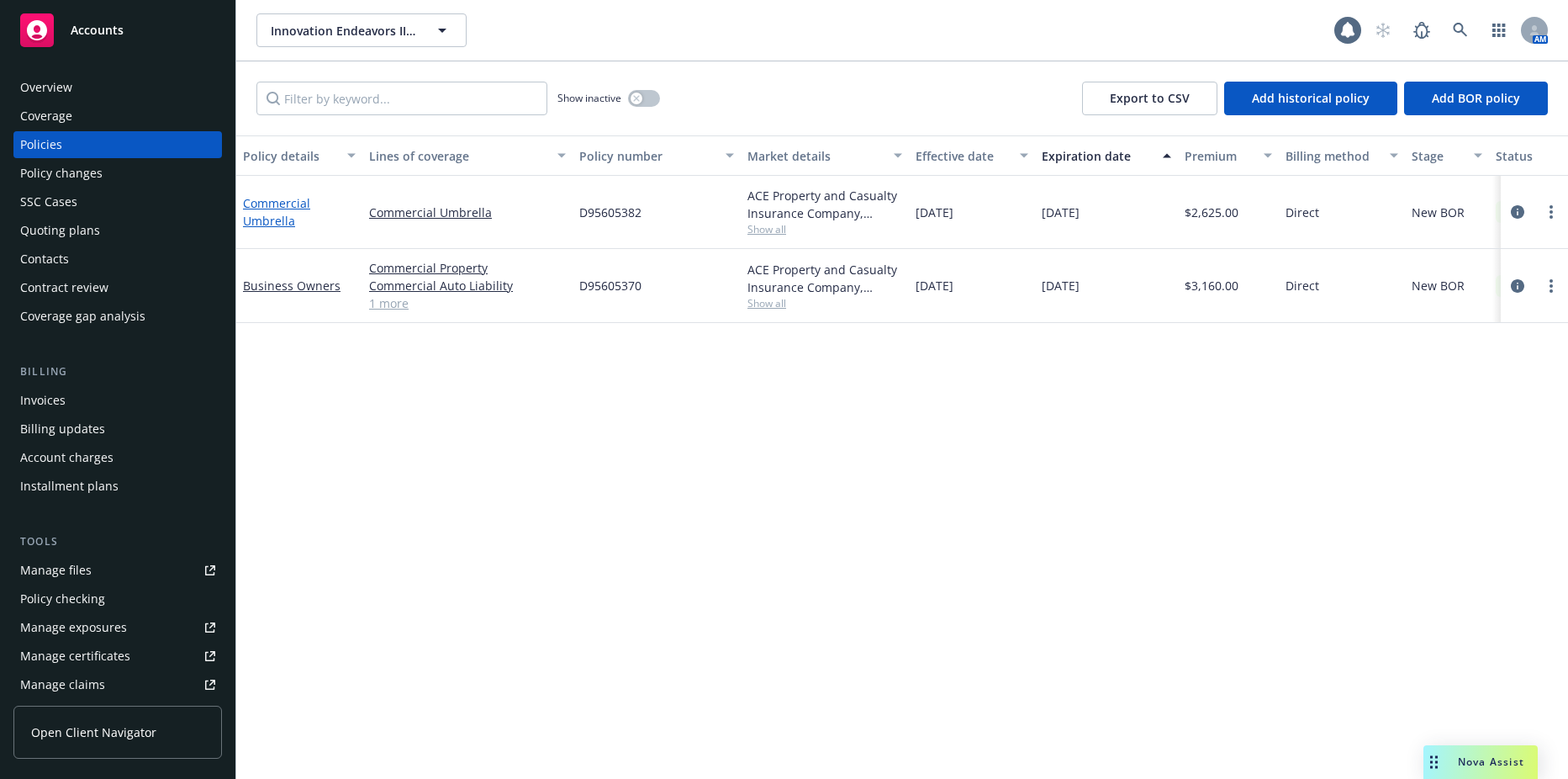
click at [281, 217] on link "Commercial Umbrella" at bounding box center [277, 212] width 68 height 34
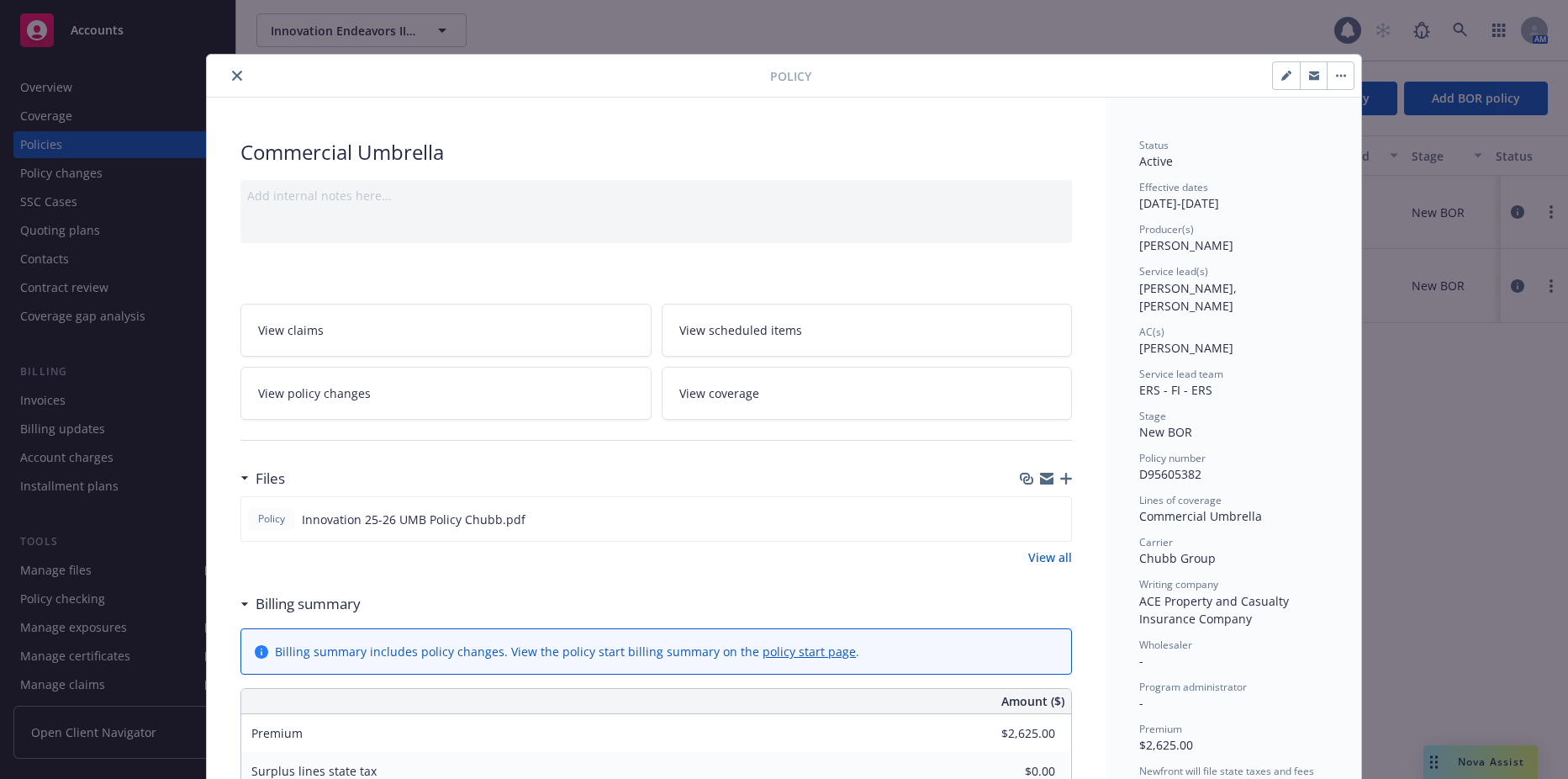
click at [1051, 523] on button at bounding box center [1056, 519] width 16 height 17
click at [1050, 517] on icon "preview file" at bounding box center [1055, 518] width 16 height 12
